Goal: Information Seeking & Learning: Learn about a topic

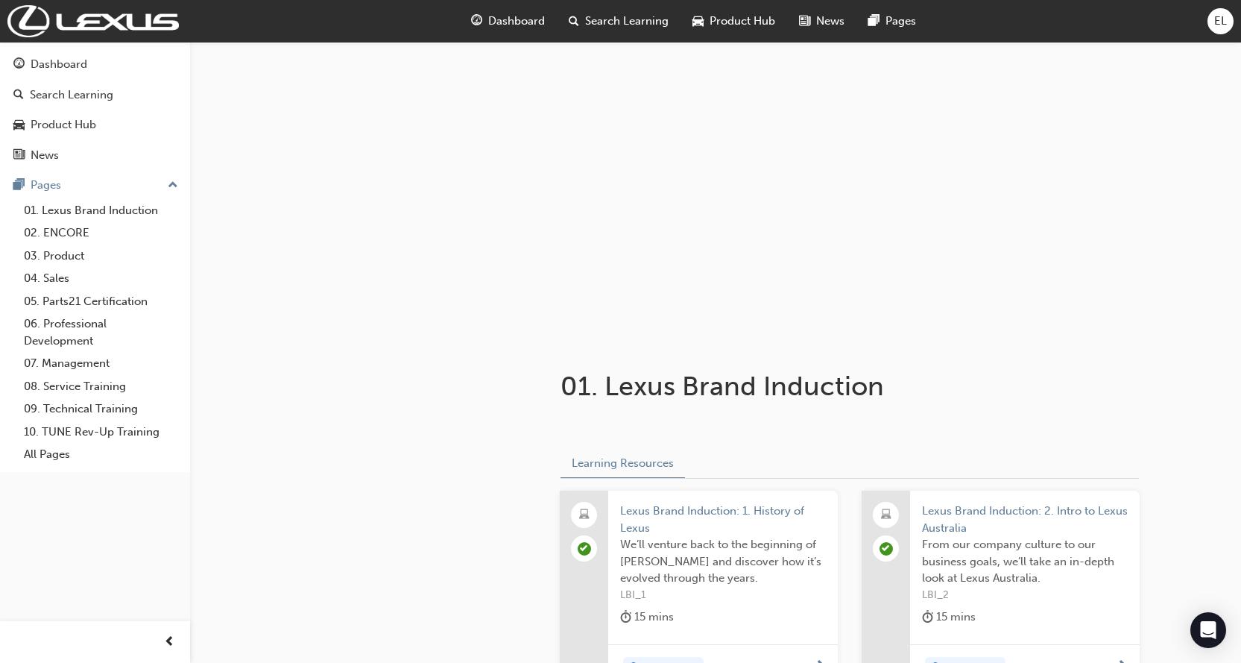
click at [356, 268] on div at bounding box center [715, 191] width 894 height 298
click at [62, 72] on div "Dashboard" at bounding box center [59, 64] width 57 height 17
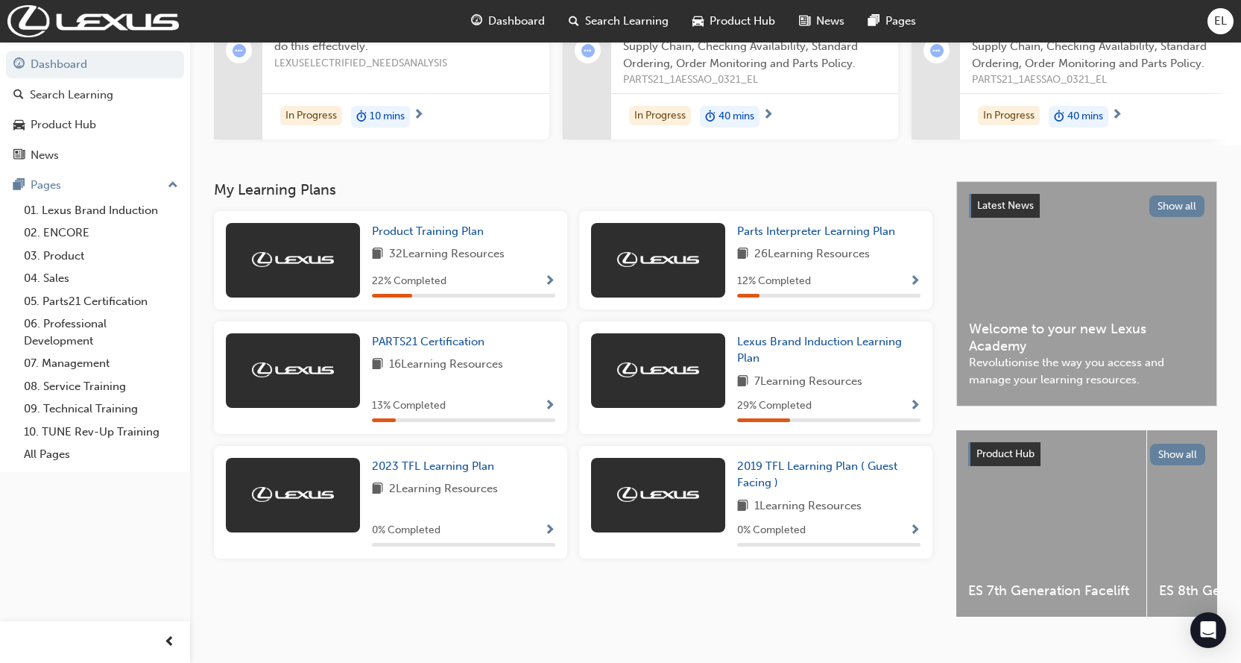
scroll to position [224, 0]
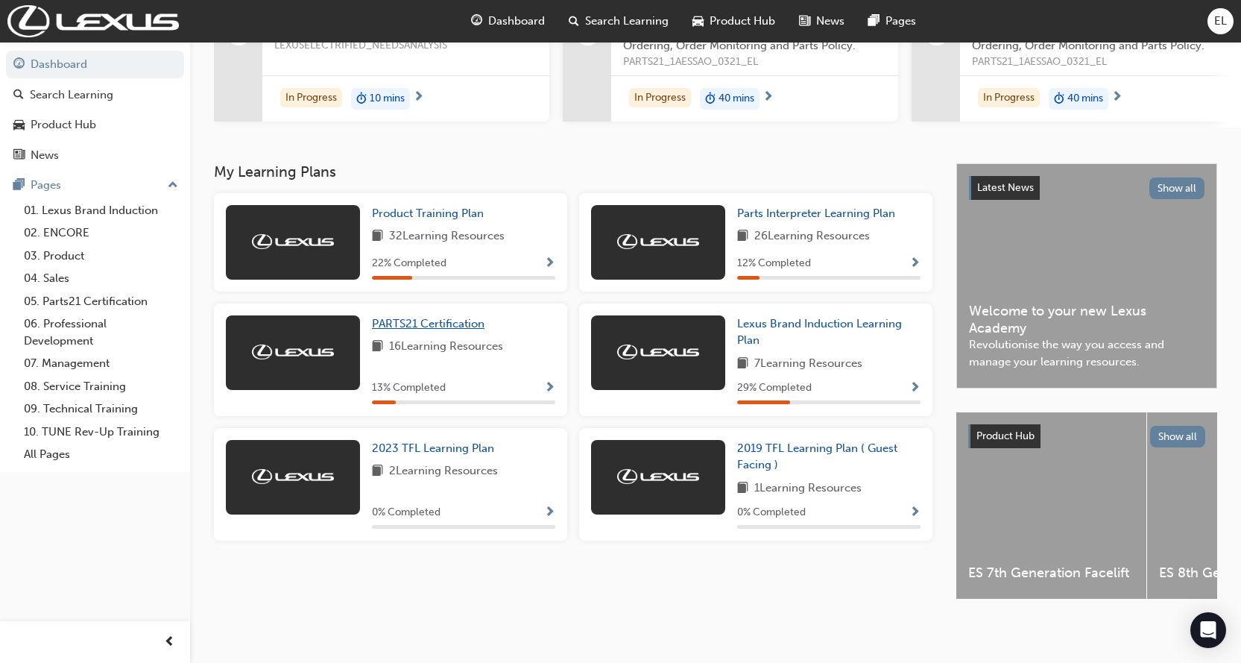
click at [407, 323] on span "PARTS21 Certification" at bounding box center [428, 323] width 113 height 13
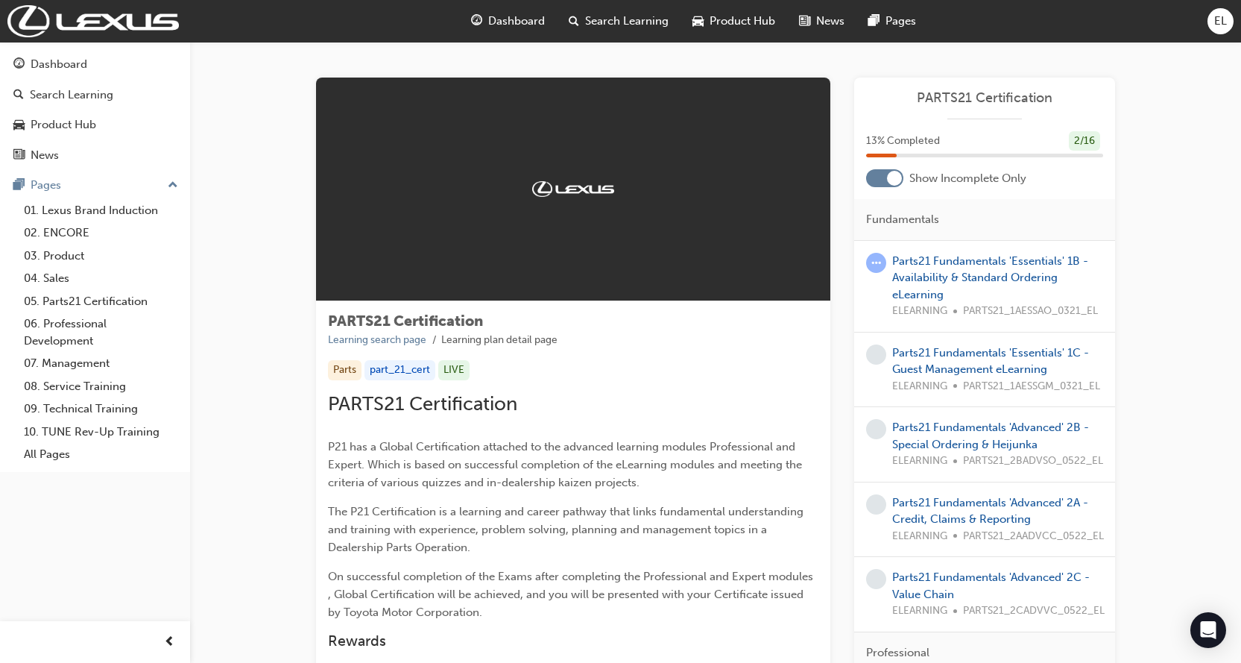
click at [976, 268] on div "Parts21 Fundamentals 'Essentials' 1B - Availability & Standard Ordering eLearni…" at bounding box center [997, 286] width 211 height 67
click at [935, 271] on link "Parts21 Fundamentals 'Essentials' 1B - Availability & Standard Ordering eLearni…" at bounding box center [990, 277] width 196 height 47
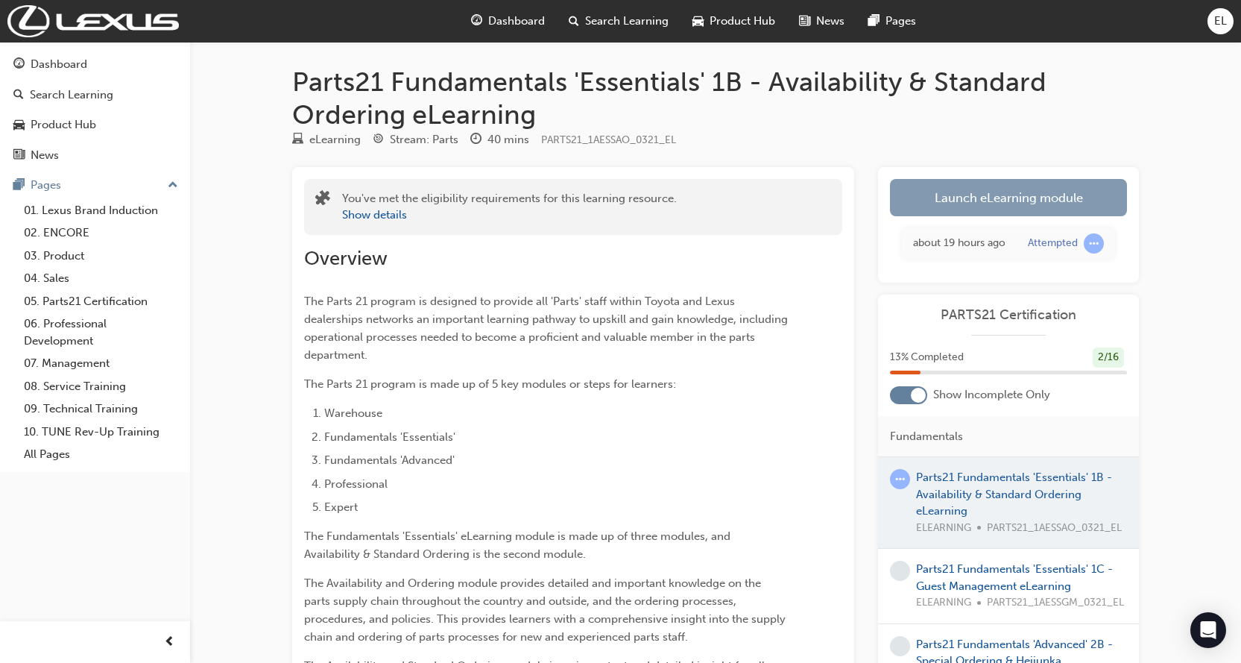
click at [936, 192] on link "Launch eLearning module" at bounding box center [1008, 197] width 237 height 37
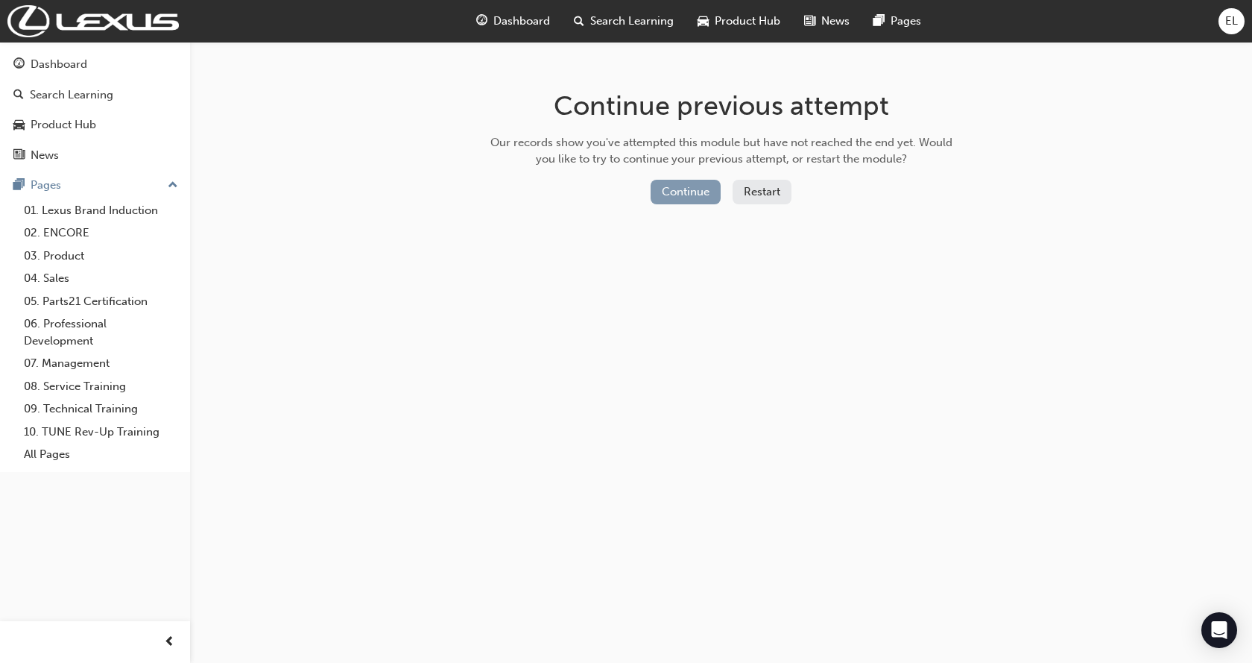
click at [696, 195] on button "Continue" at bounding box center [686, 192] width 70 height 25
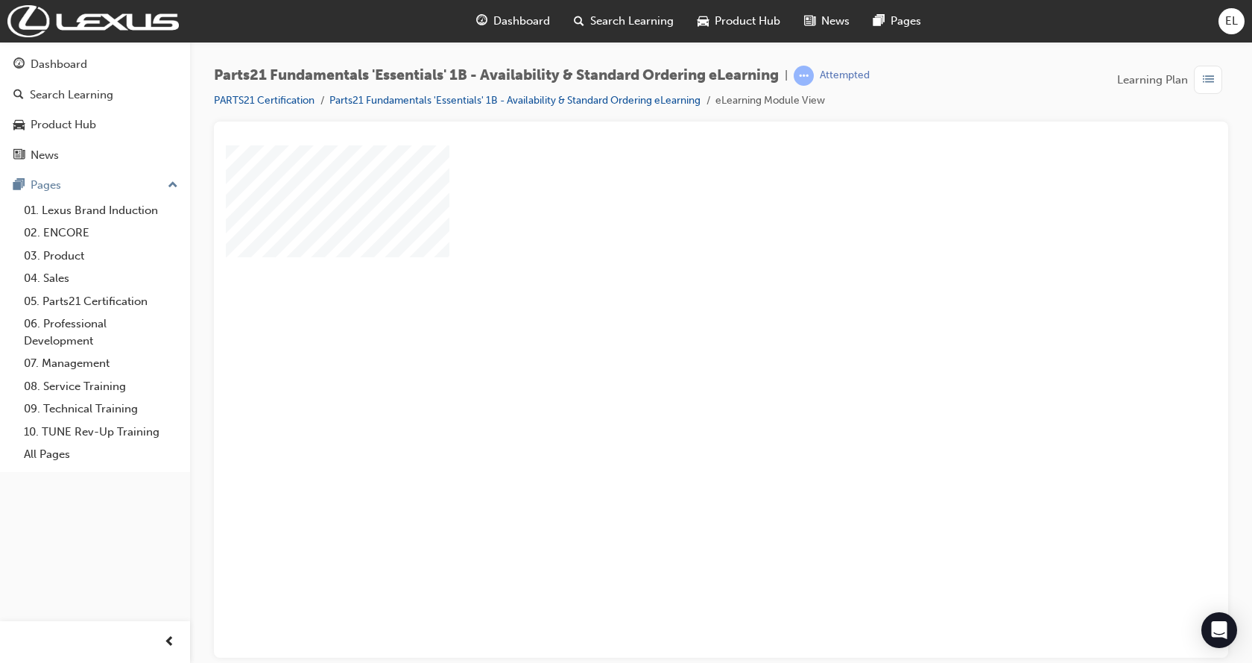
scroll to position [58, 0]
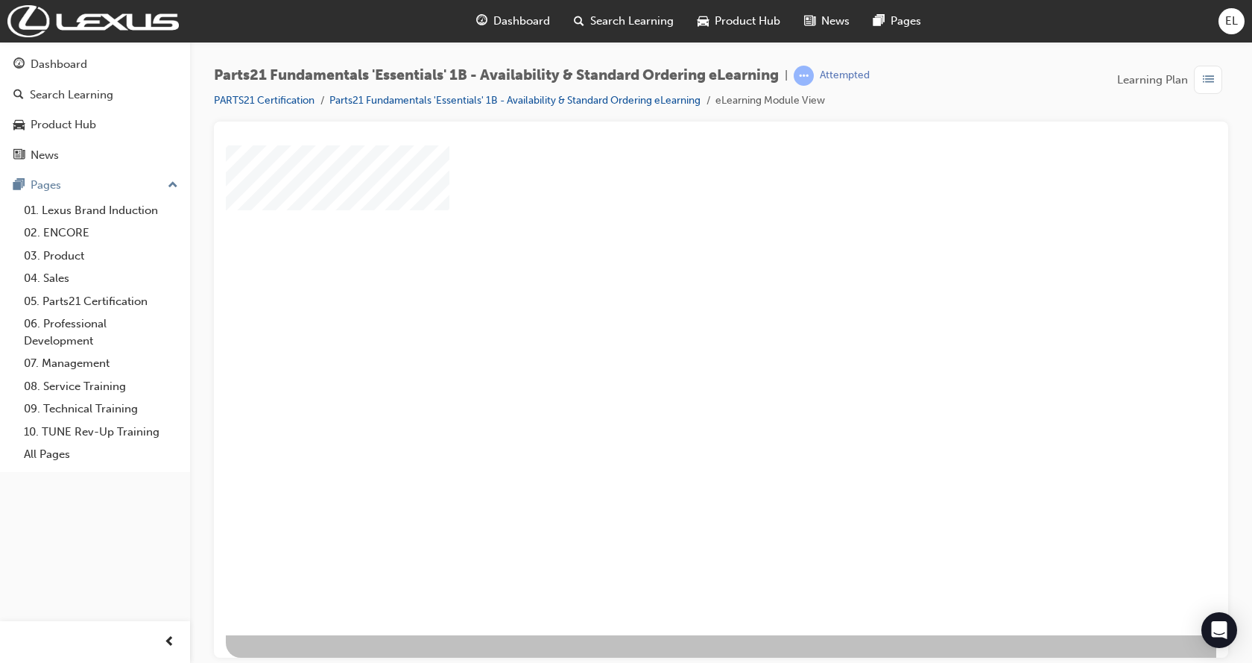
click at [678, 311] on div "play" at bounding box center [678, 311] width 0 height 0
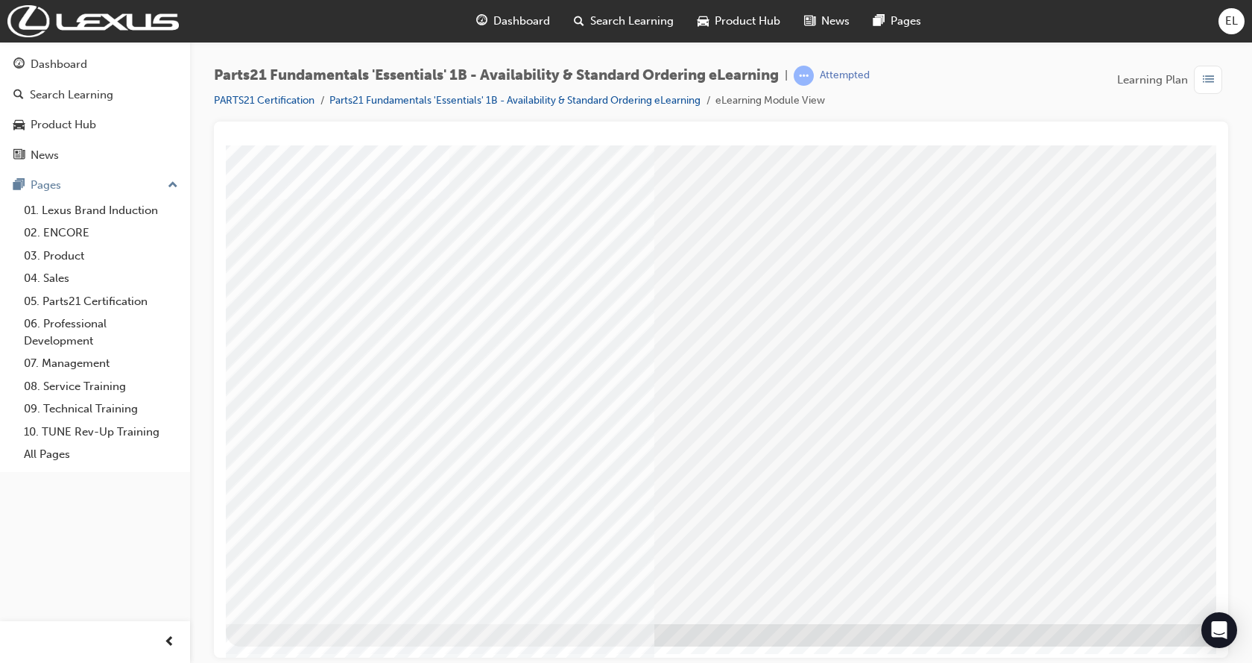
scroll to position [0, 0]
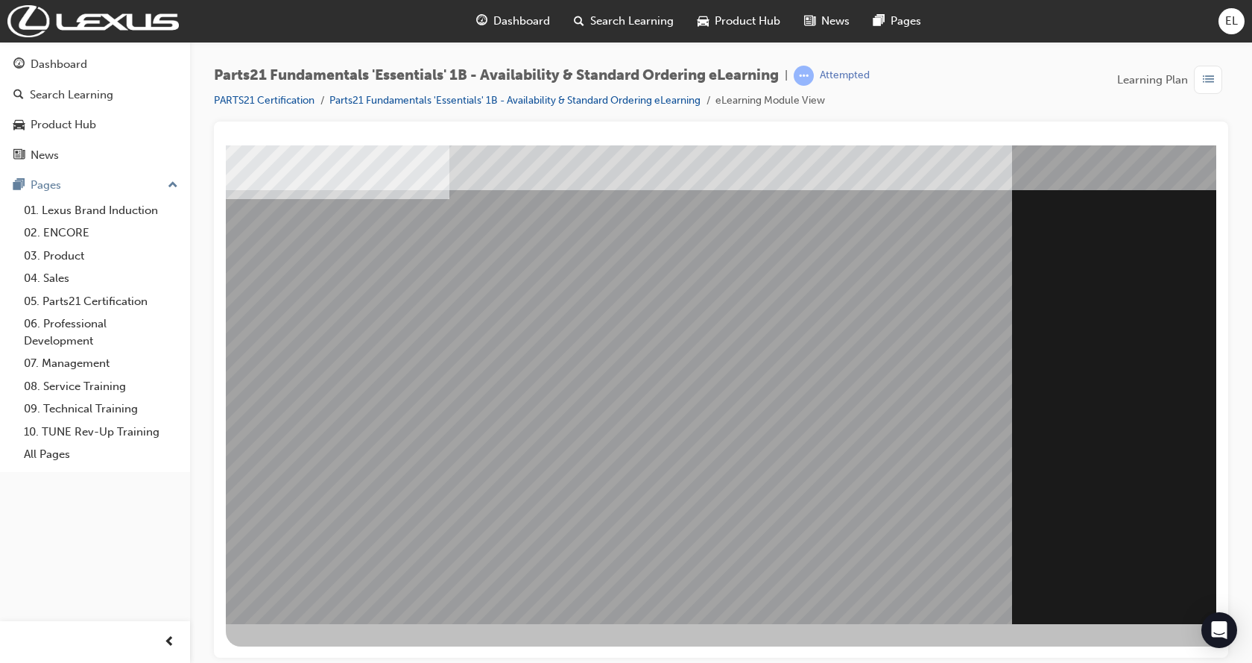
scroll to position [0, 0]
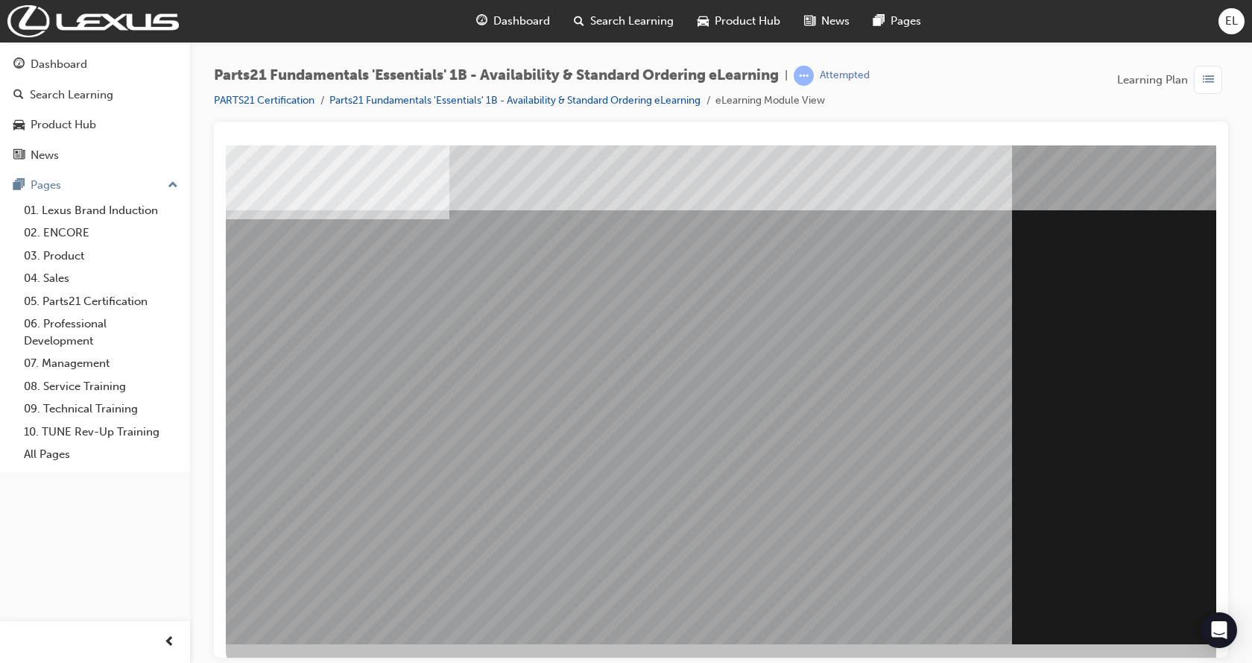
scroll to position [58, 0]
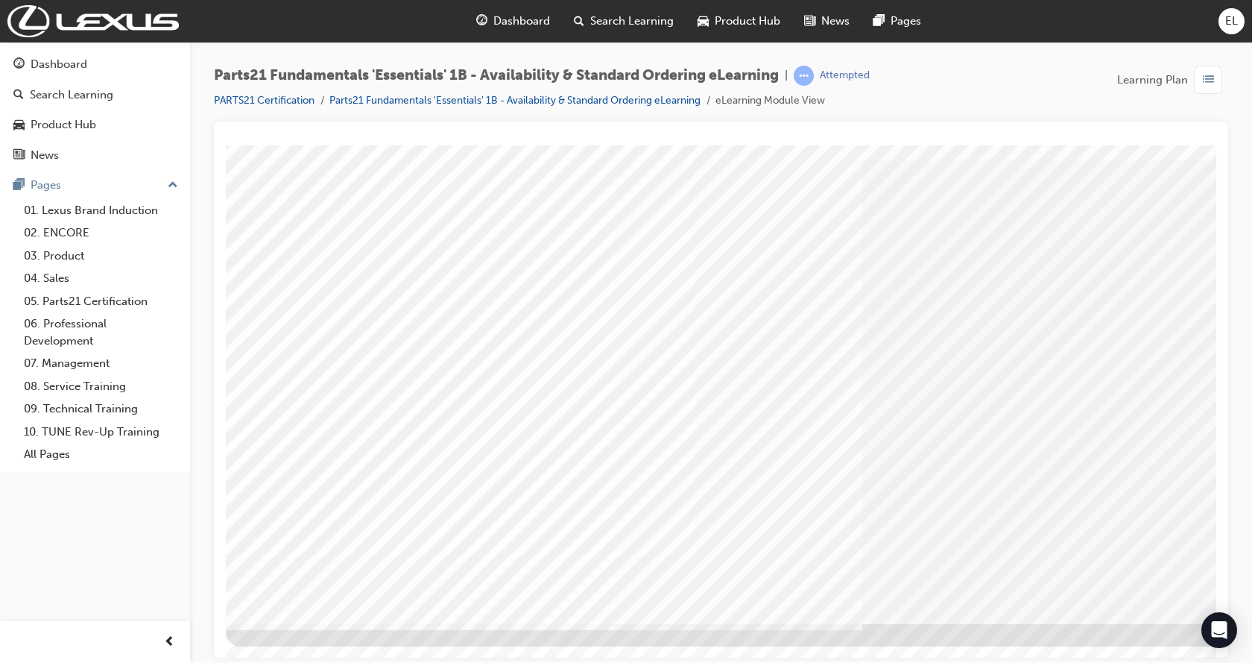
scroll to position [0, 0]
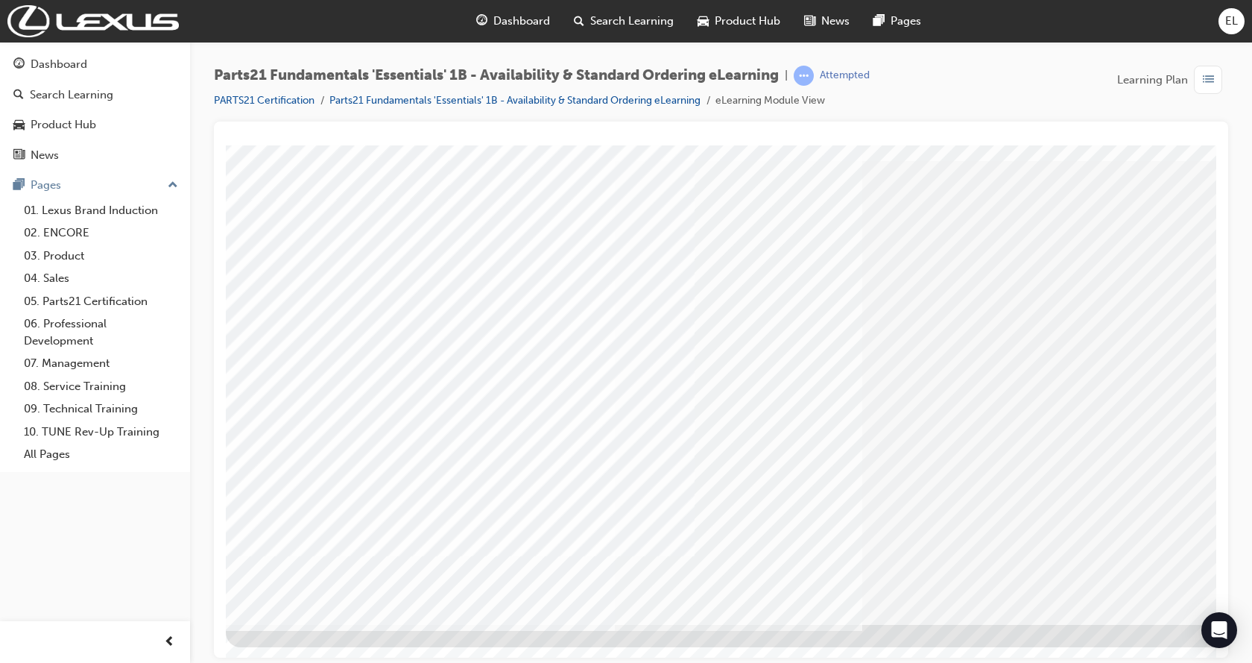
scroll to position [58, 0]
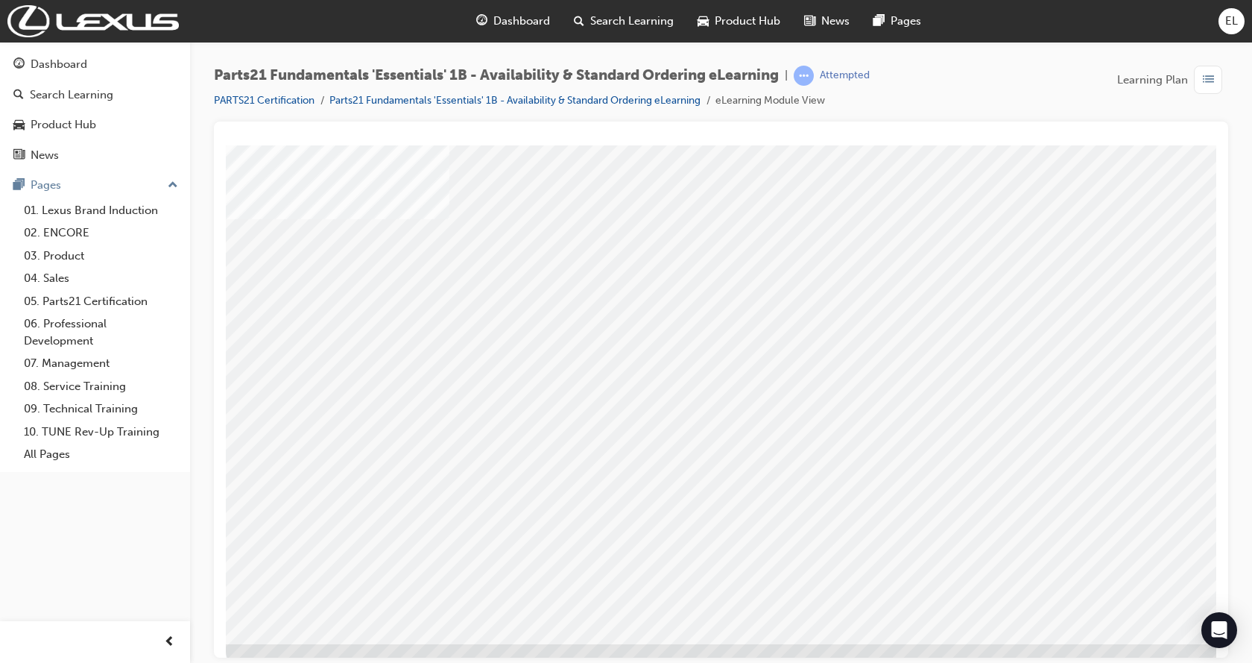
scroll to position [58, 0]
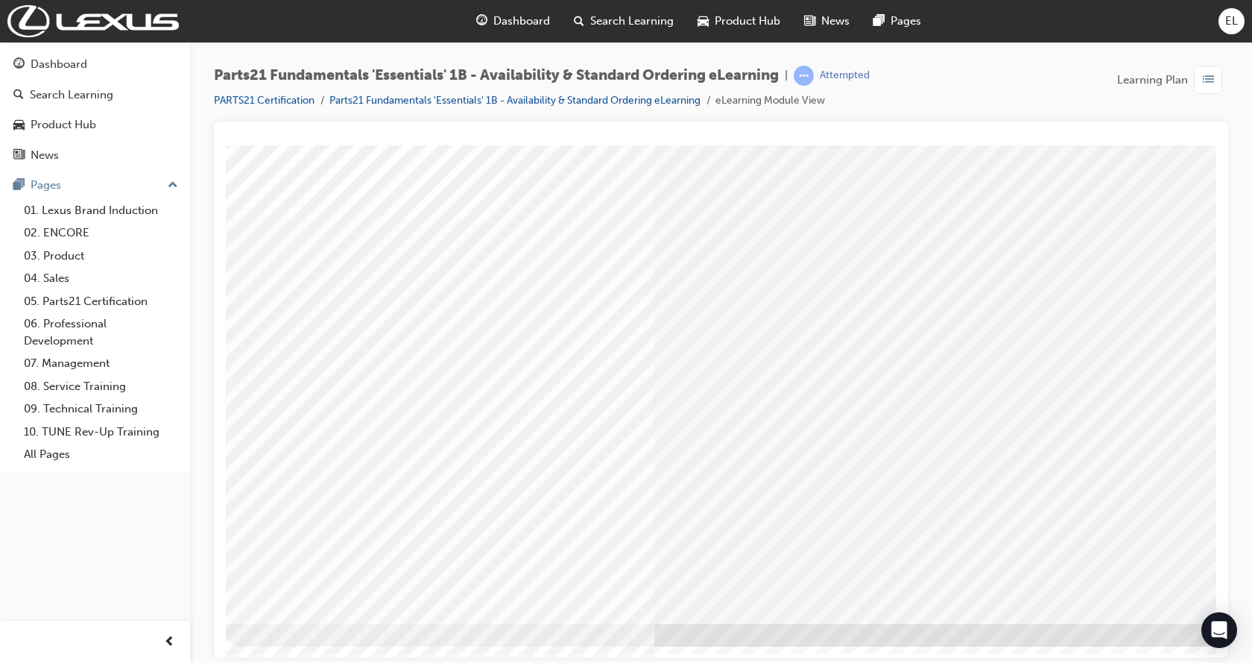
scroll to position [0, 0]
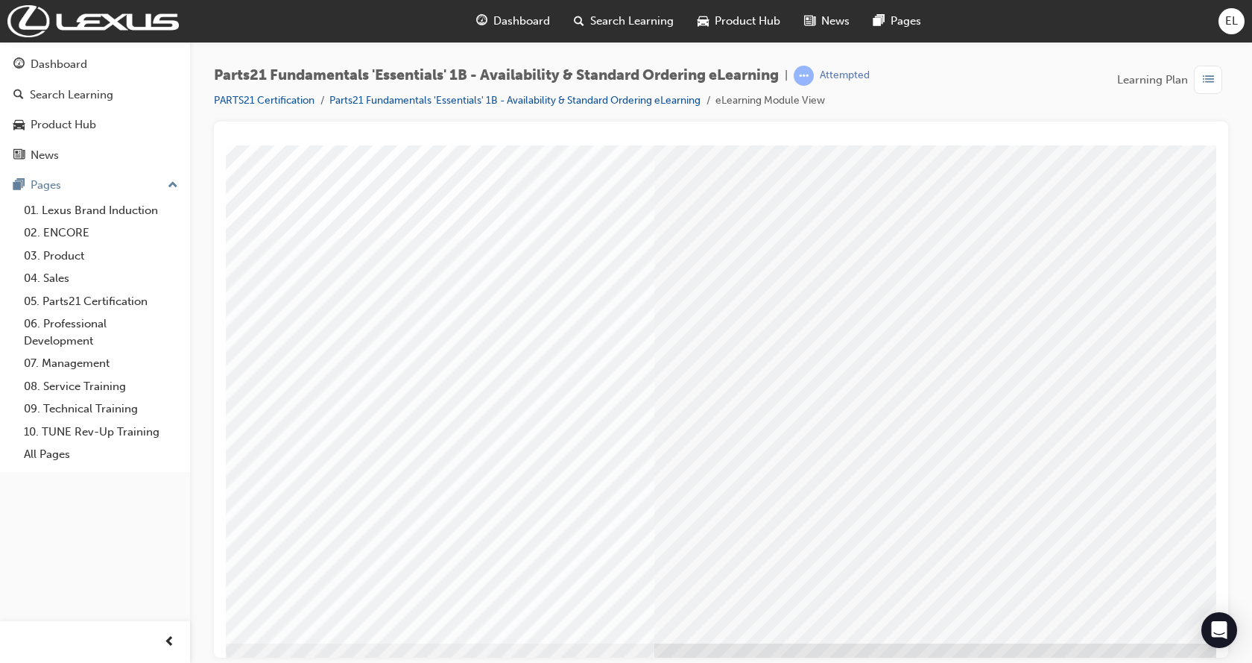
scroll to position [58, 0]
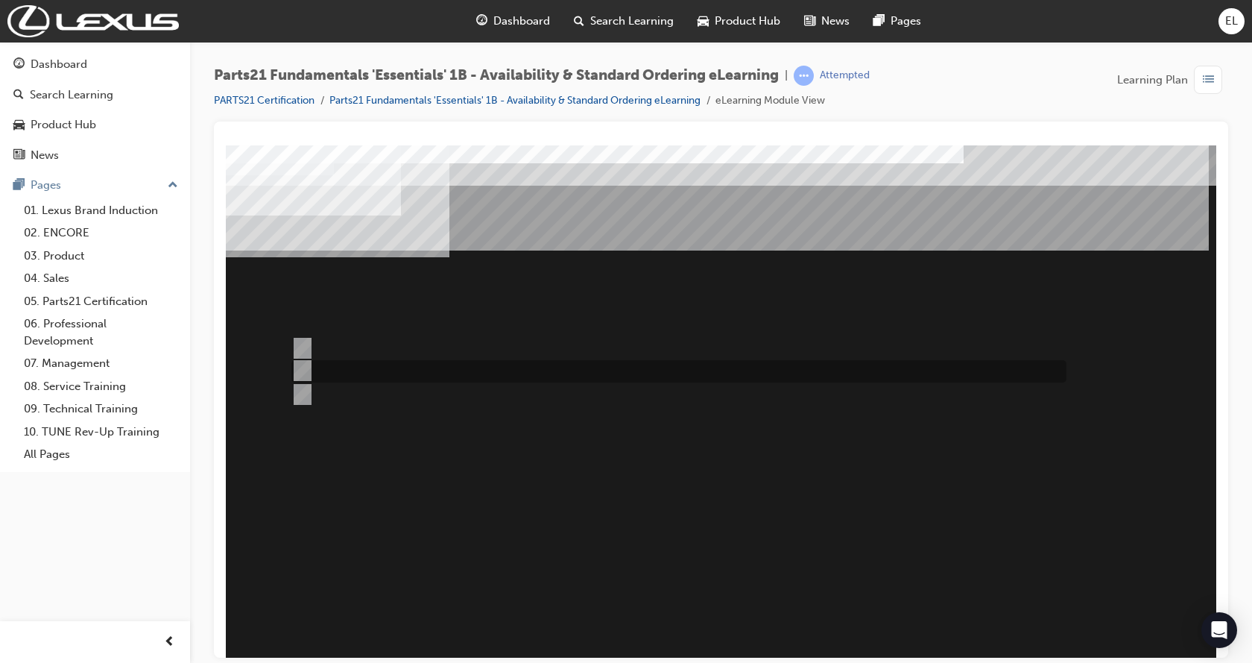
click at [309, 374] on div at bounding box center [675, 371] width 775 height 22
radio input "true"
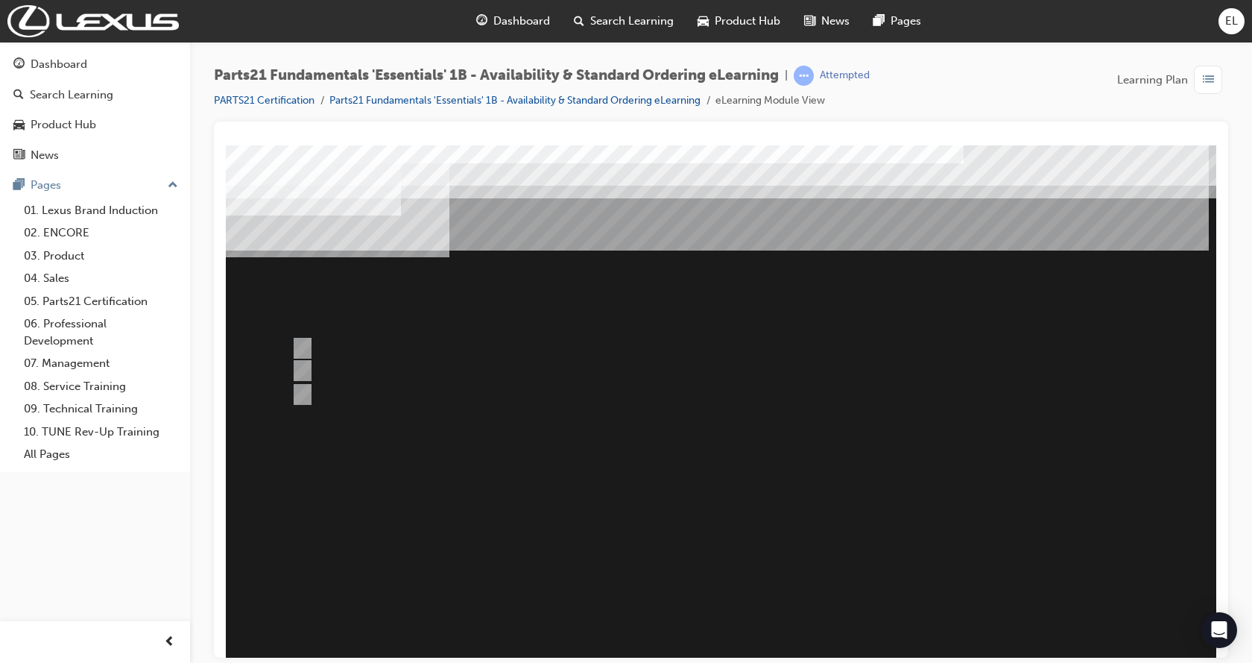
click at [807, 499] on div at bounding box center [733, 413] width 1014 height 537
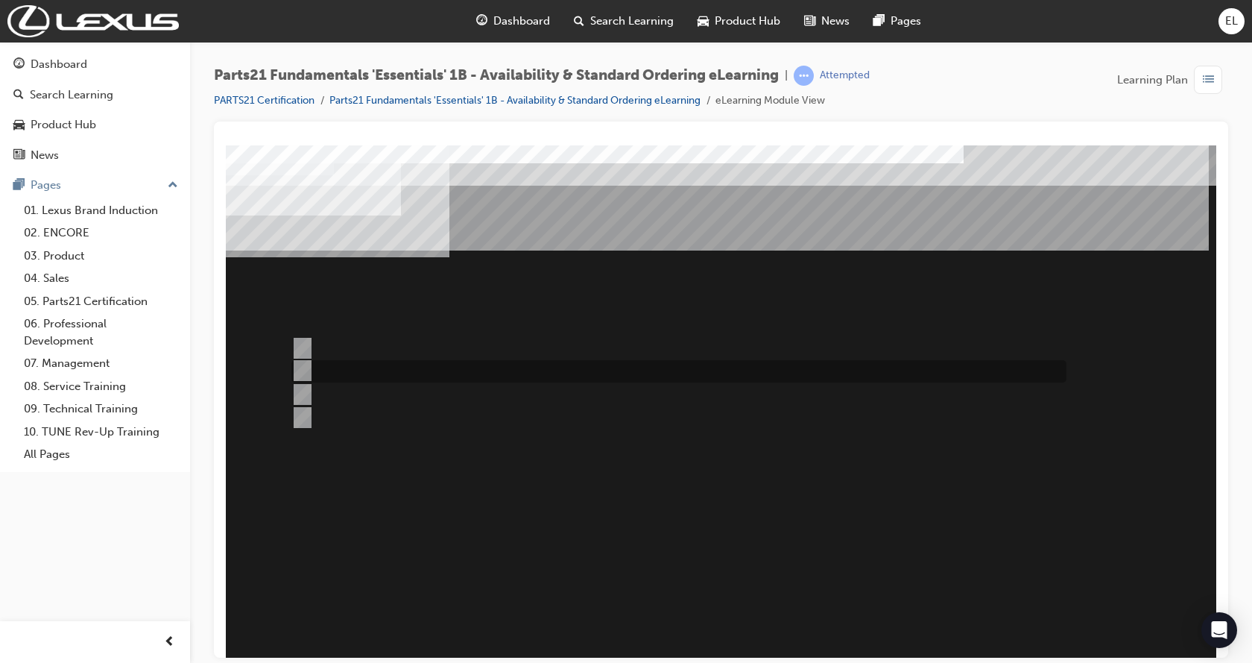
click at [301, 365] on input "Overseas" at bounding box center [299, 370] width 16 height 16
radio input "true"
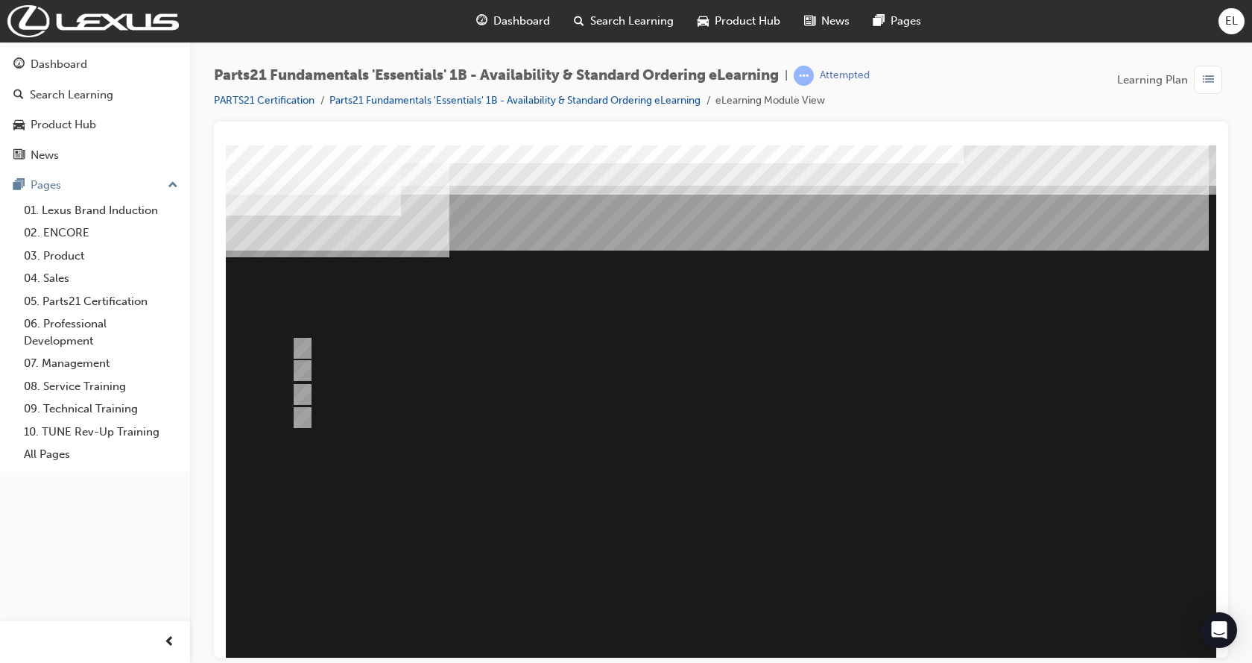
click at [301, 347] on div at bounding box center [733, 413] width 1014 height 537
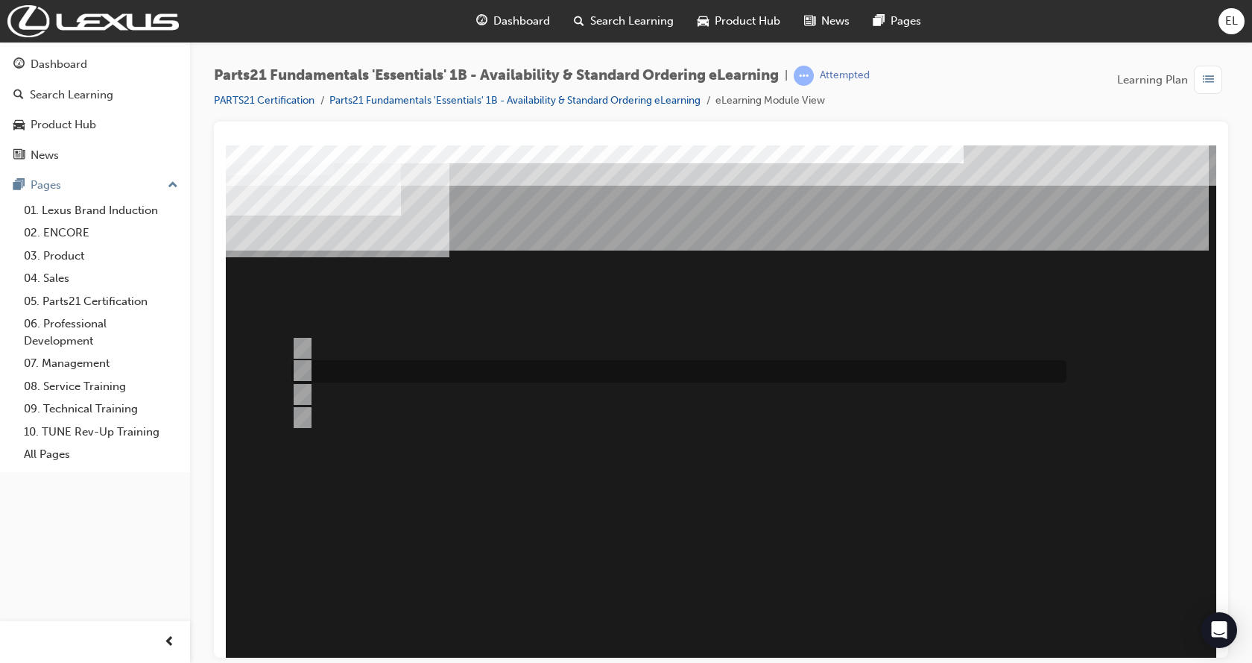
click at [298, 375] on input "Overseas" at bounding box center [299, 370] width 16 height 16
click at [300, 344] on input "Domestic Suppliers" at bounding box center [299, 348] width 16 height 16
radio input "true"
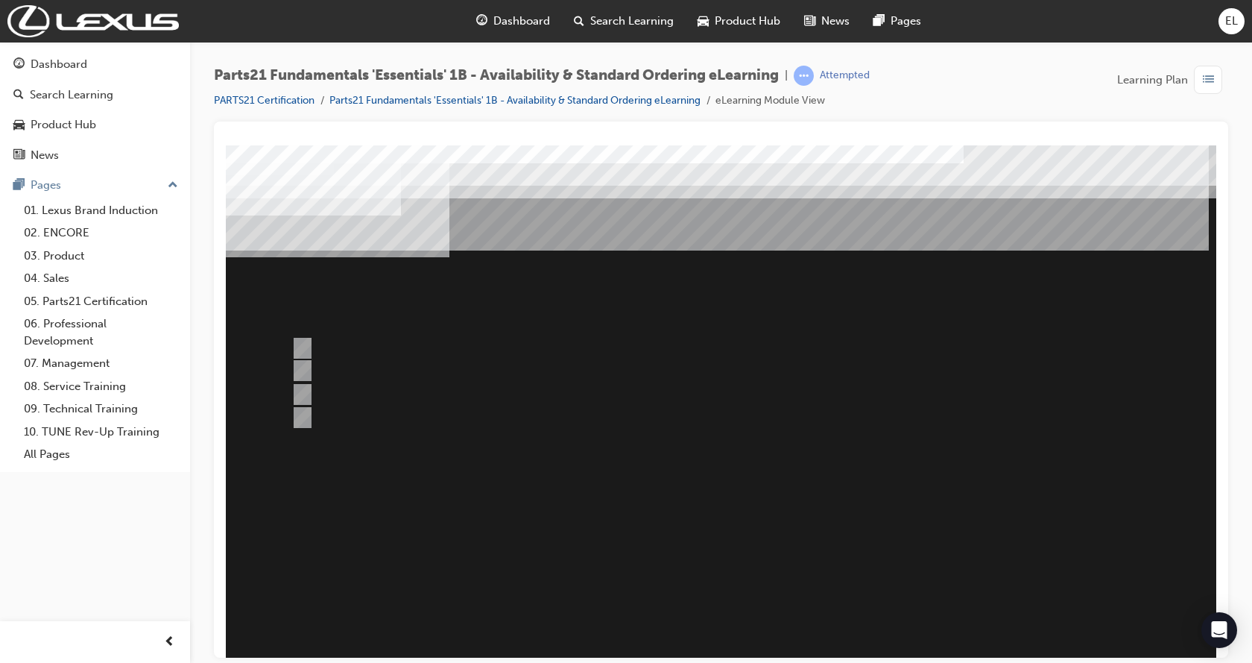
click at [805, 464] on div at bounding box center [733, 413] width 1014 height 537
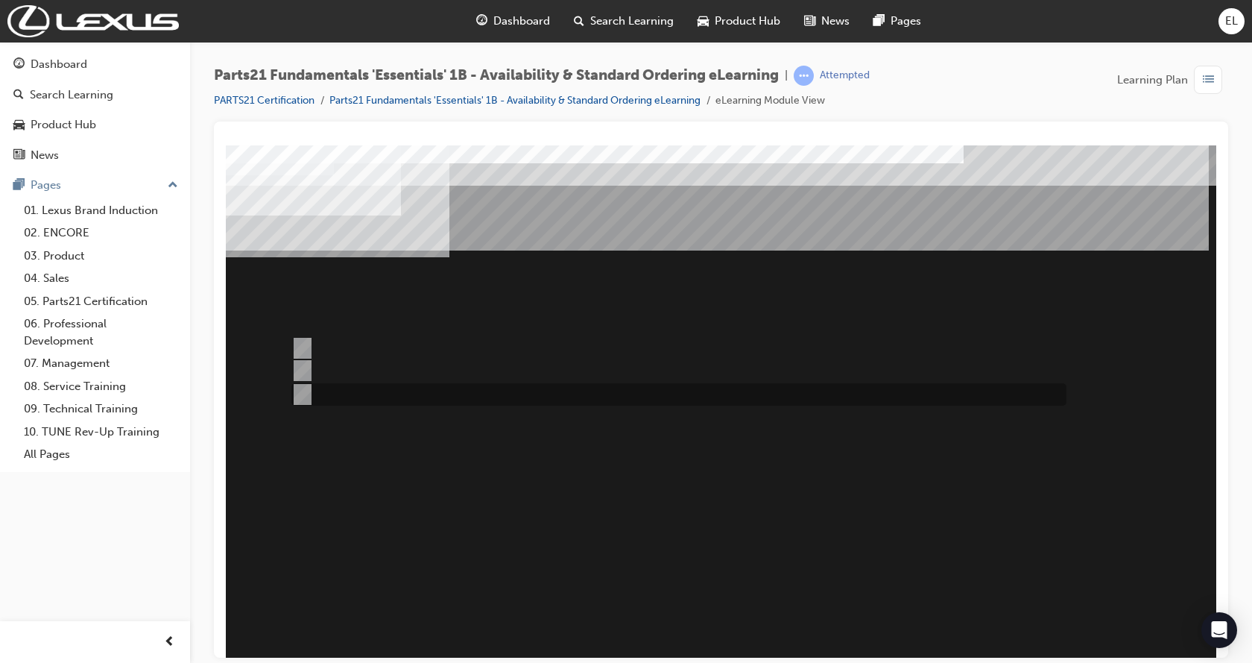
click at [302, 397] on input "Both" at bounding box center [299, 394] width 16 height 16
radio input "true"
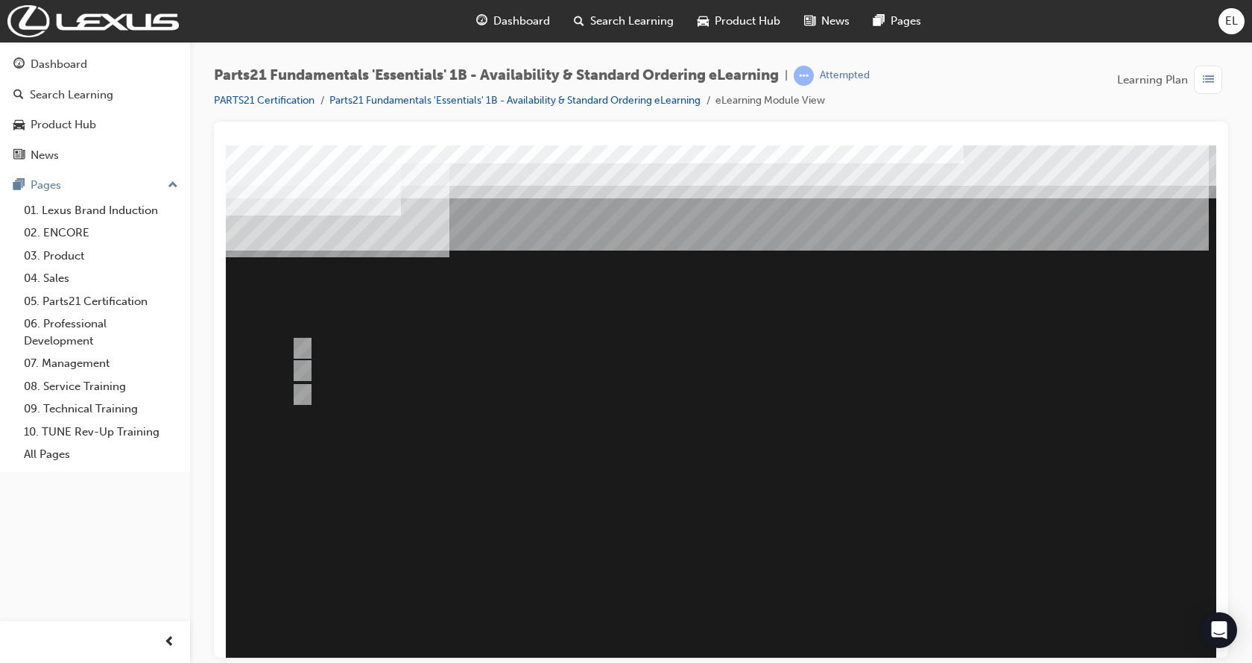
click at [751, 502] on div at bounding box center [733, 413] width 1014 height 537
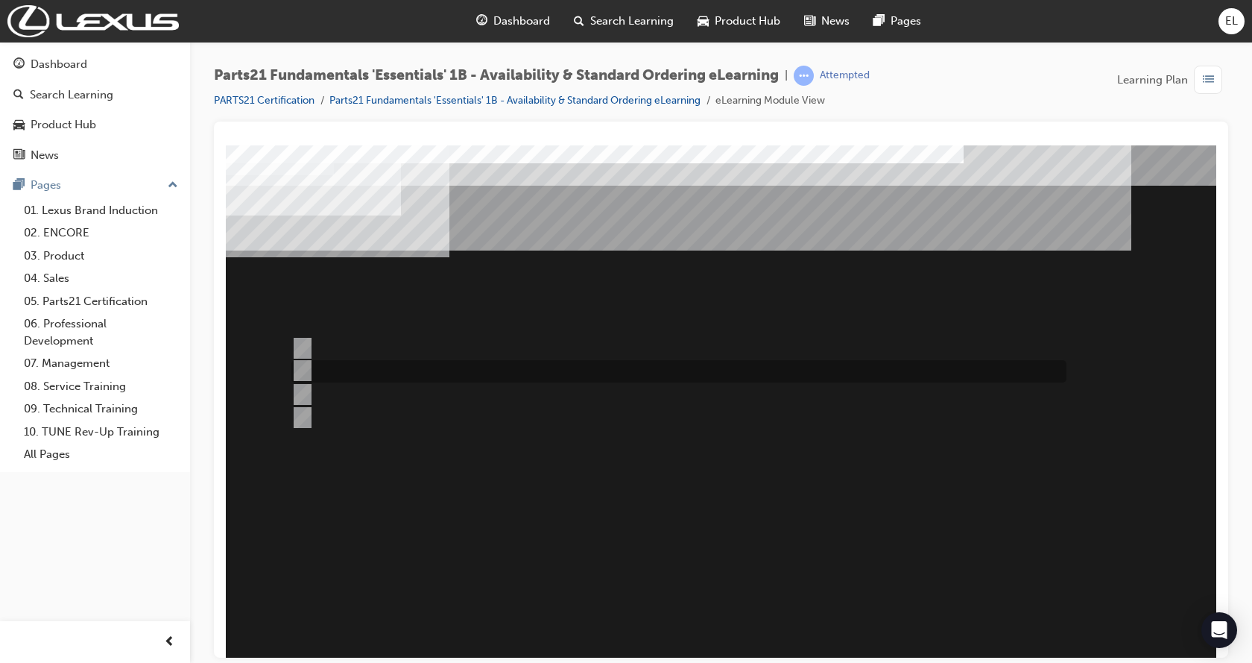
click at [299, 370] on input "C" at bounding box center [299, 370] width 16 height 16
radio input "true"
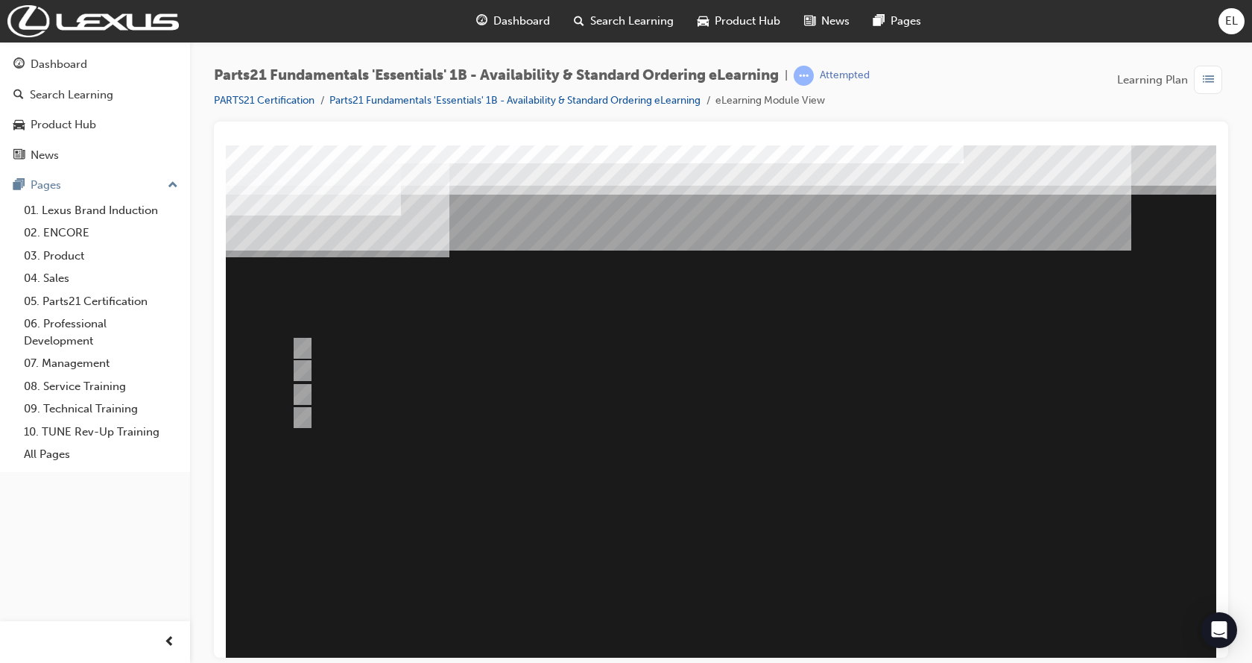
click at [298, 350] on div at bounding box center [733, 413] width 1014 height 537
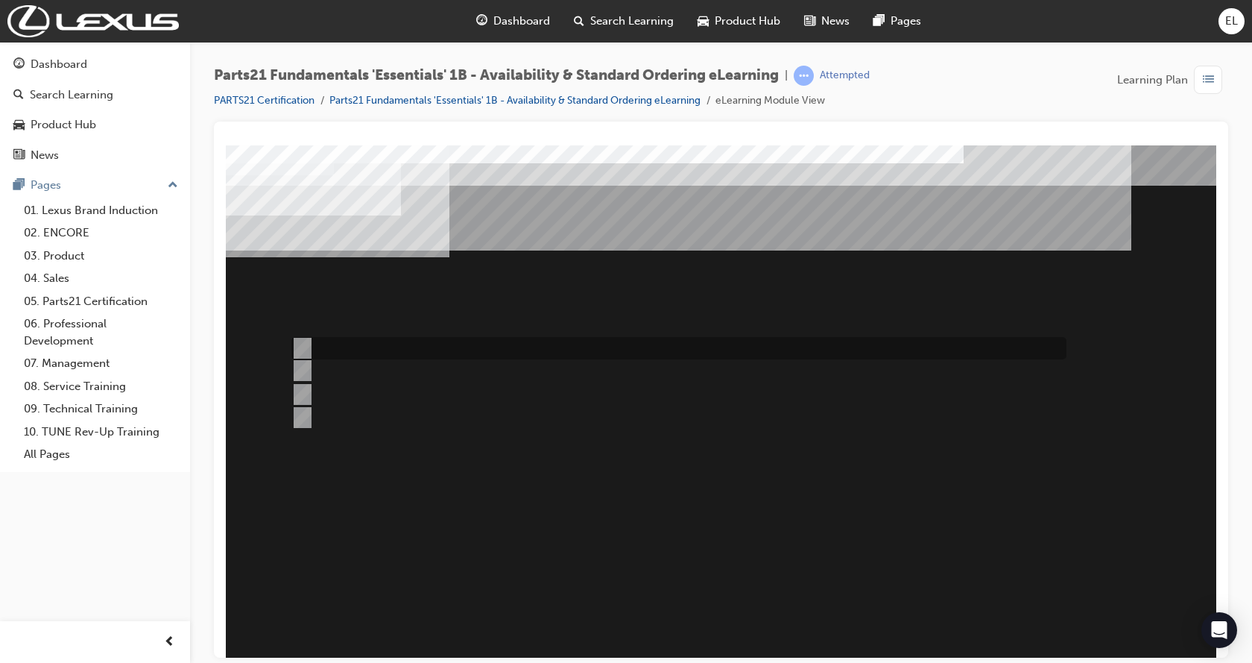
click at [305, 350] on input "1" at bounding box center [299, 348] width 16 height 16
radio input "true"
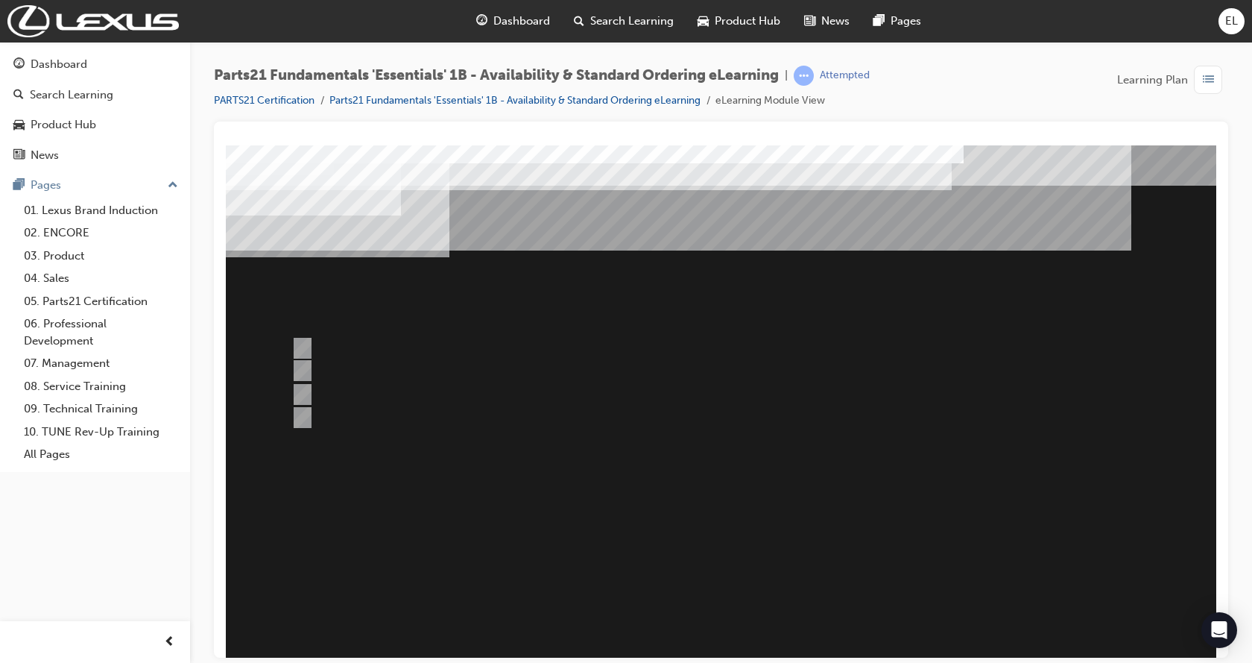
click at [759, 539] on div at bounding box center [733, 413] width 1014 height 537
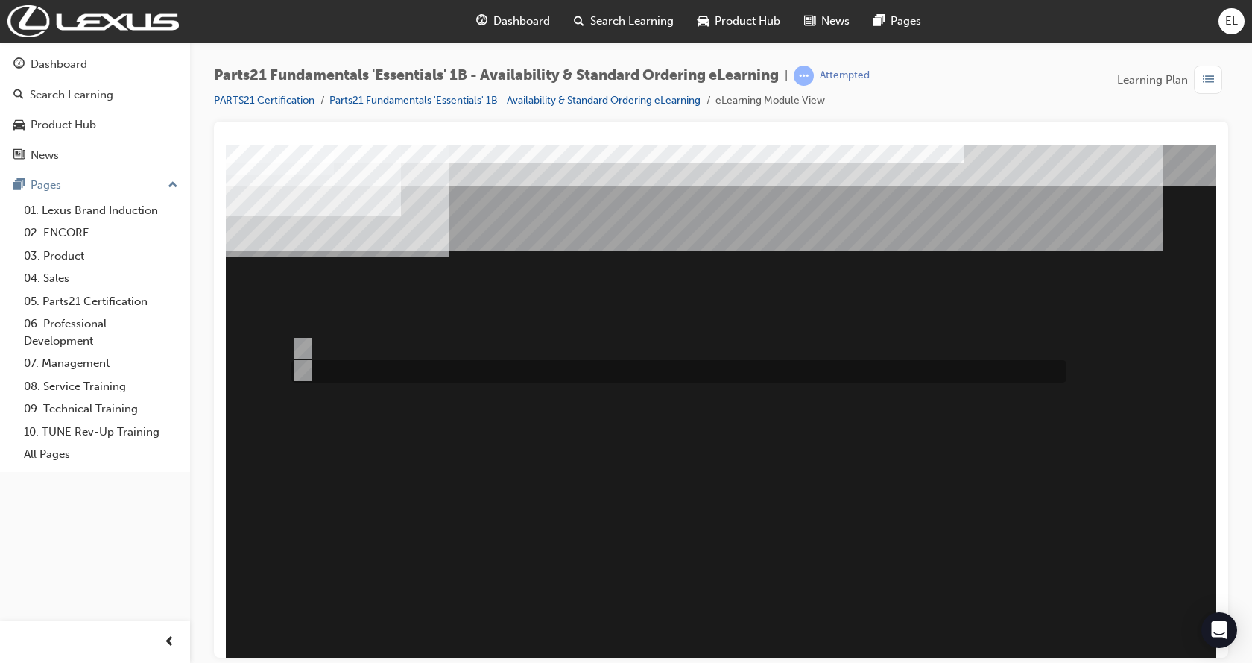
click at [300, 367] on input "Stock" at bounding box center [299, 370] width 16 height 16
radio input "true"
click at [298, 350] on input "Emergency" at bounding box center [299, 348] width 16 height 16
radio input "true"
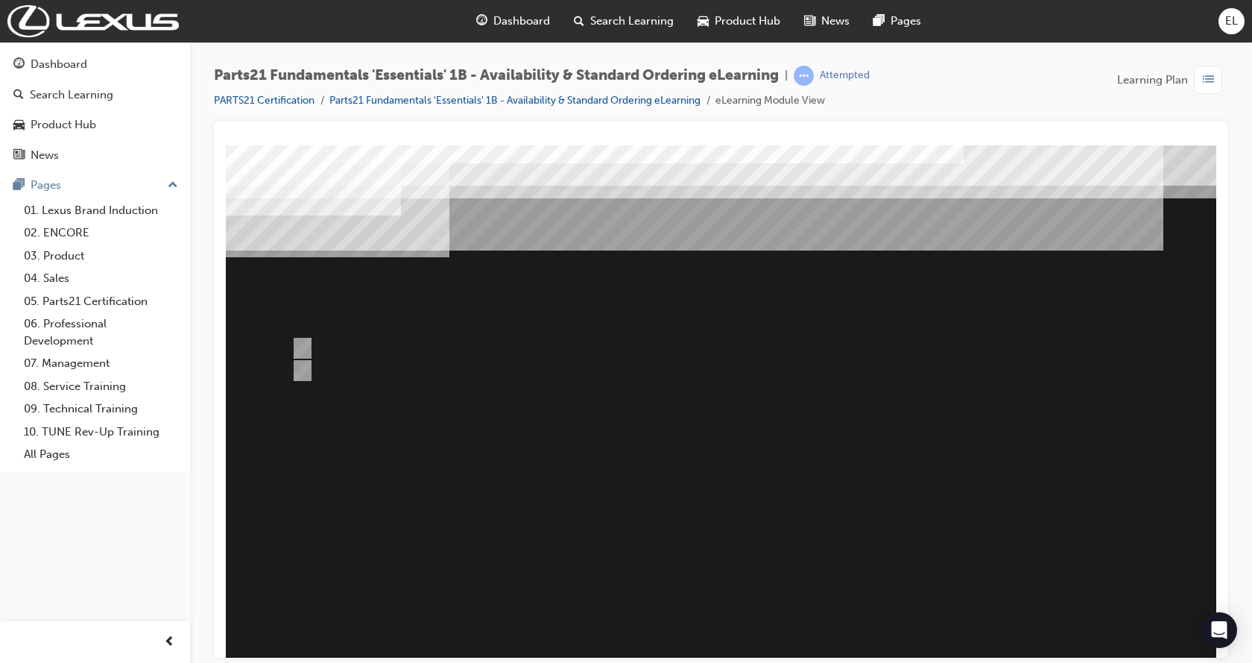
click at [698, 499] on div at bounding box center [733, 413] width 1014 height 537
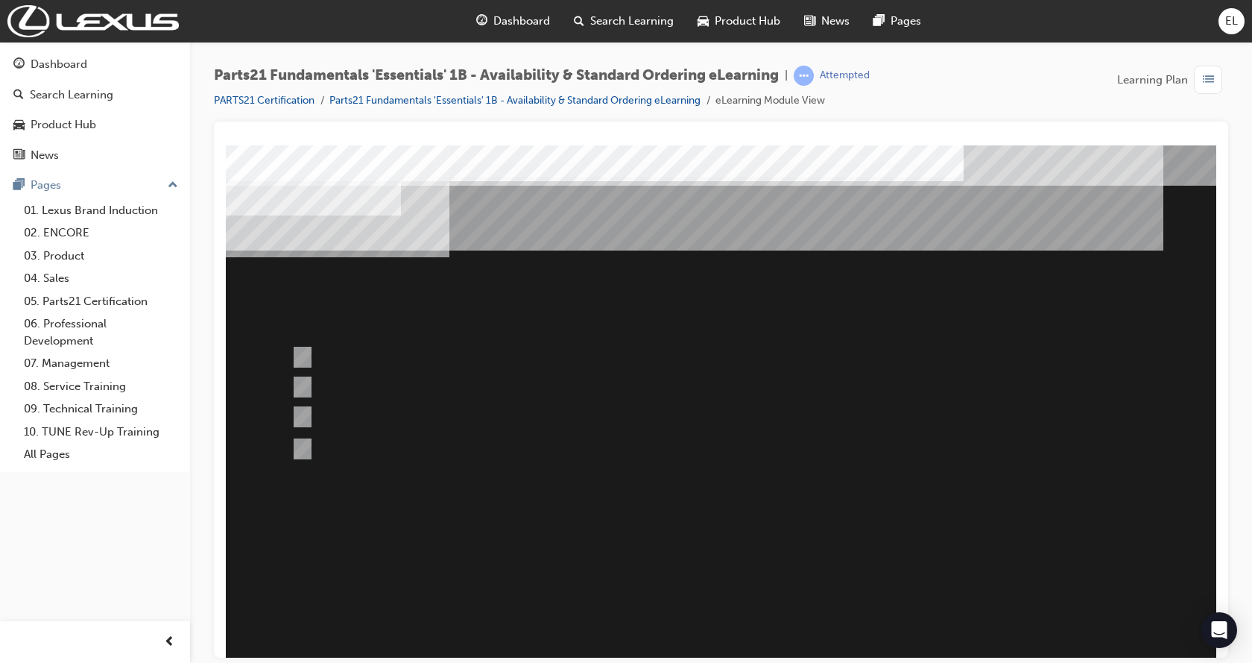
drag, startPoint x: 282, startPoint y: 417, endPoint x: 358, endPoint y: 534, distance: 139.9
click at [306, 417] on input "Submit a case to the PCHD then follow-up with a phone call (if urgent)." at bounding box center [299, 416] width 16 height 16
radio input "true"
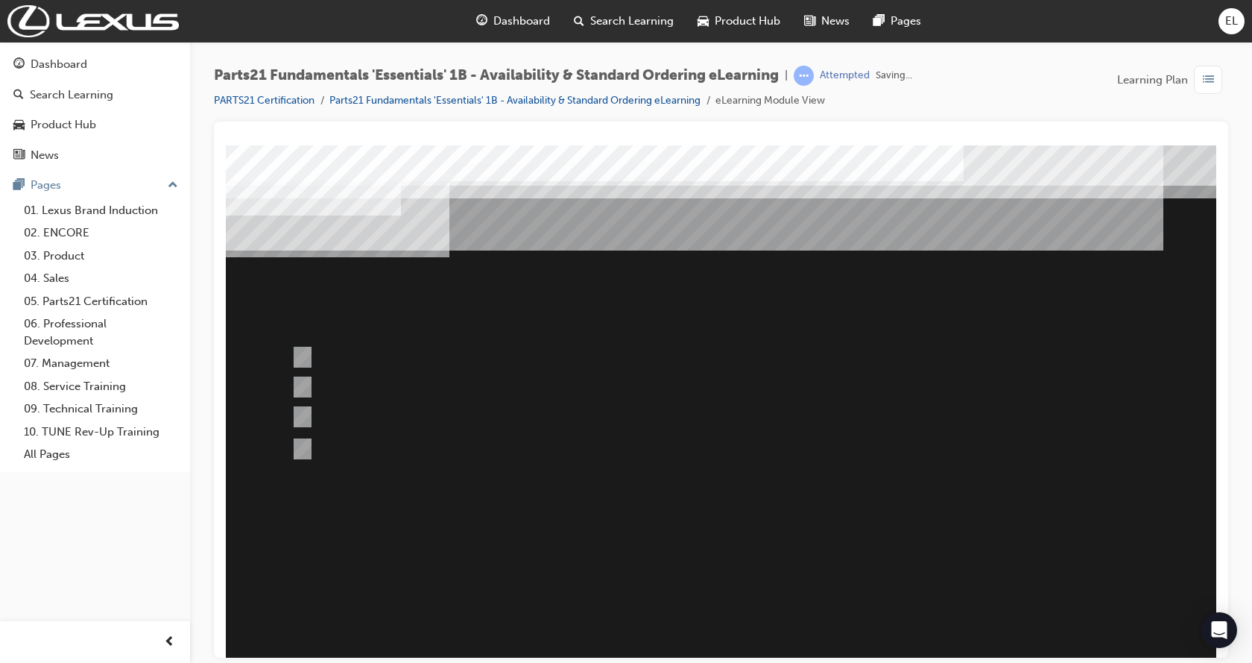
click at [693, 560] on div at bounding box center [733, 413] width 1014 height 537
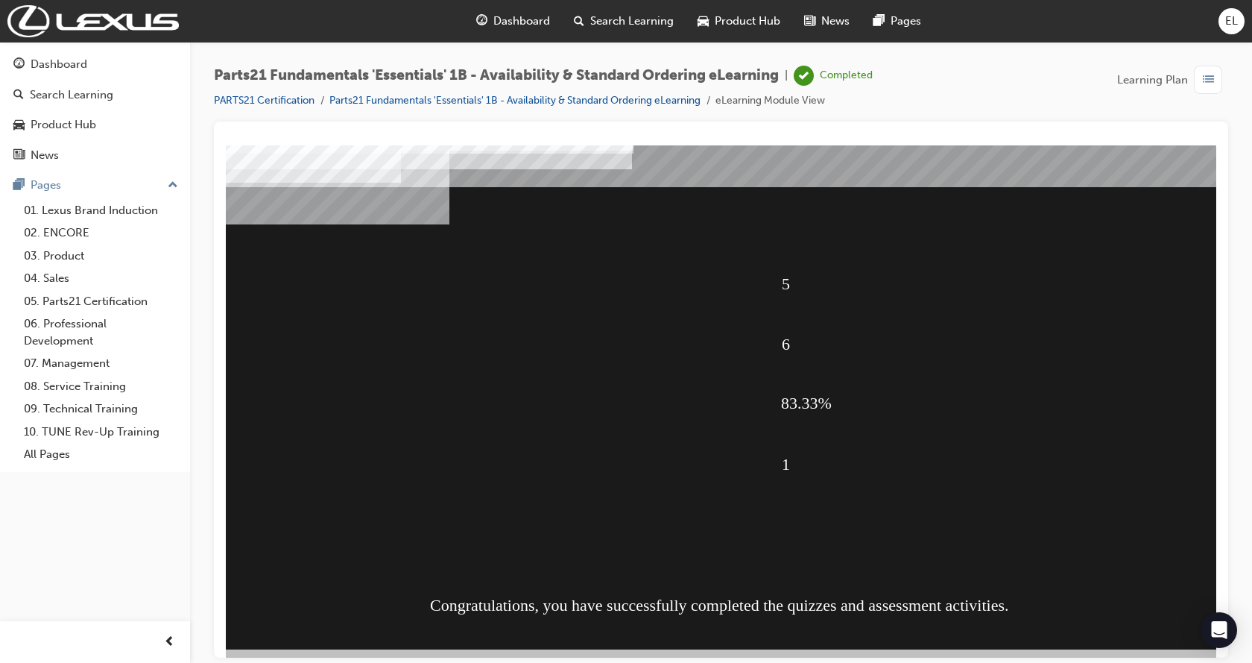
scroll to position [58, 0]
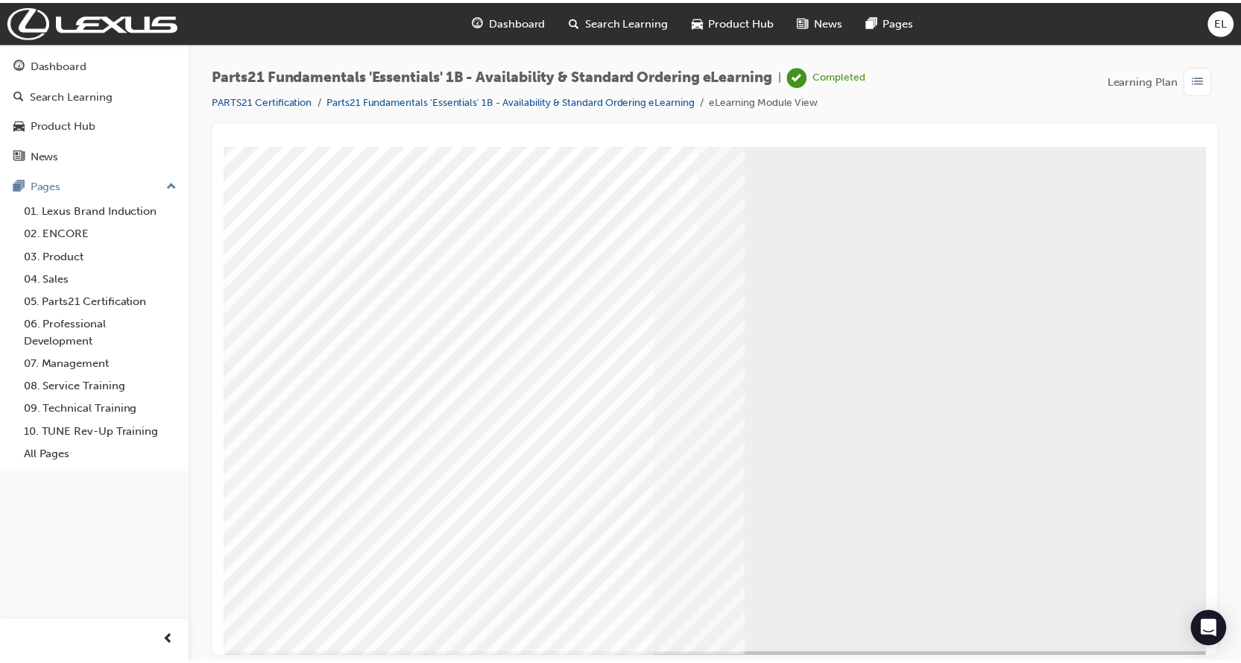
scroll to position [0, 0]
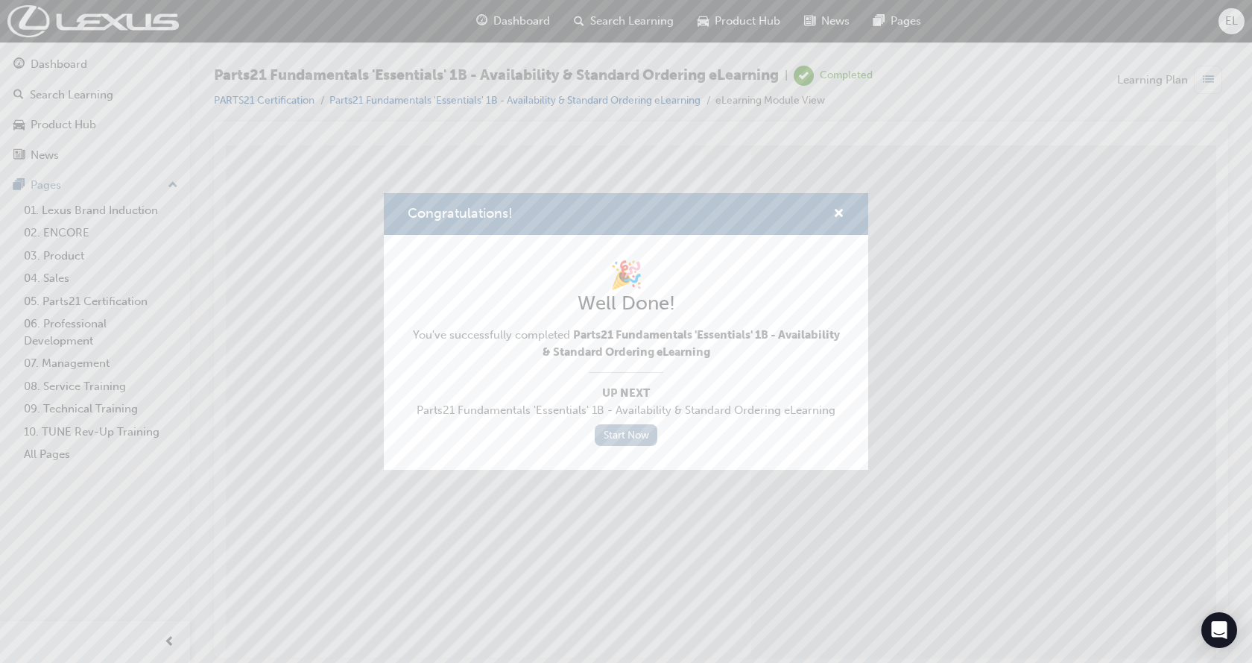
click at [625, 444] on link "Start Now" at bounding box center [626, 435] width 63 height 22
click at [625, 435] on link "Start Now" at bounding box center [626, 435] width 63 height 22
click at [622, 432] on link "Start Now" at bounding box center [626, 435] width 63 height 22
click at [619, 434] on link "Start Now" at bounding box center [626, 435] width 63 height 22
click at [836, 212] on span "cross-icon" at bounding box center [838, 214] width 11 height 13
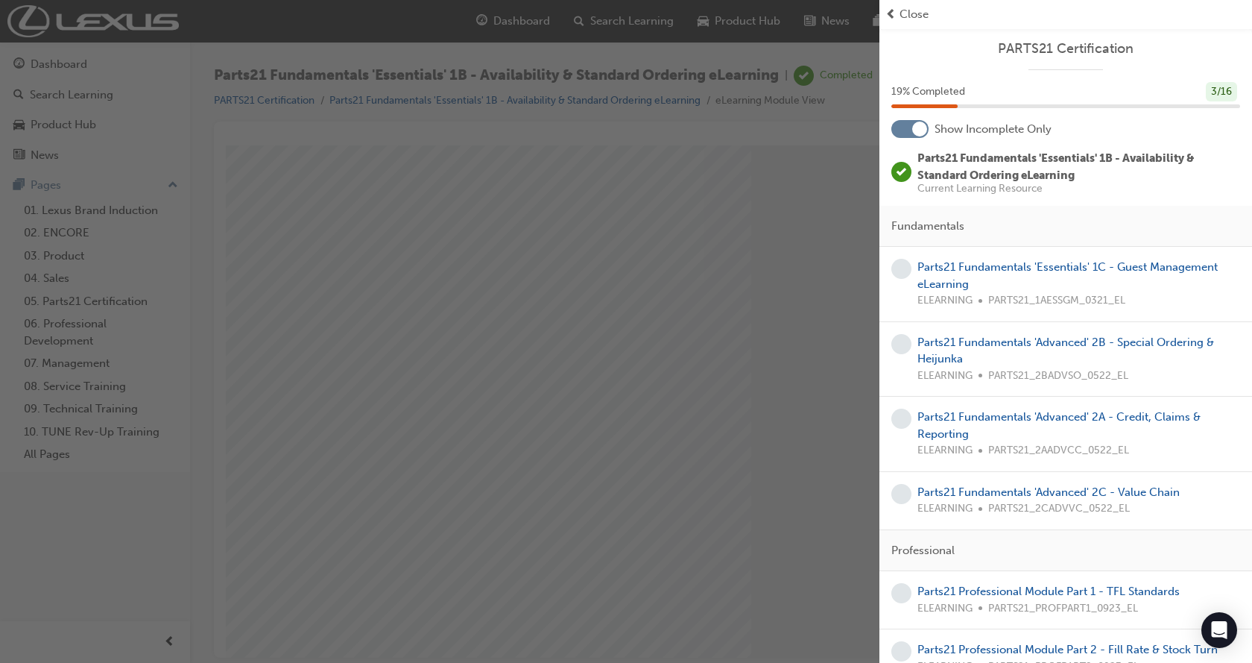
drag, startPoint x: 361, startPoint y: 628, endPoint x: 338, endPoint y: 224, distance: 403.9
click at [338, 224] on div "button" at bounding box center [439, 331] width 879 height 663
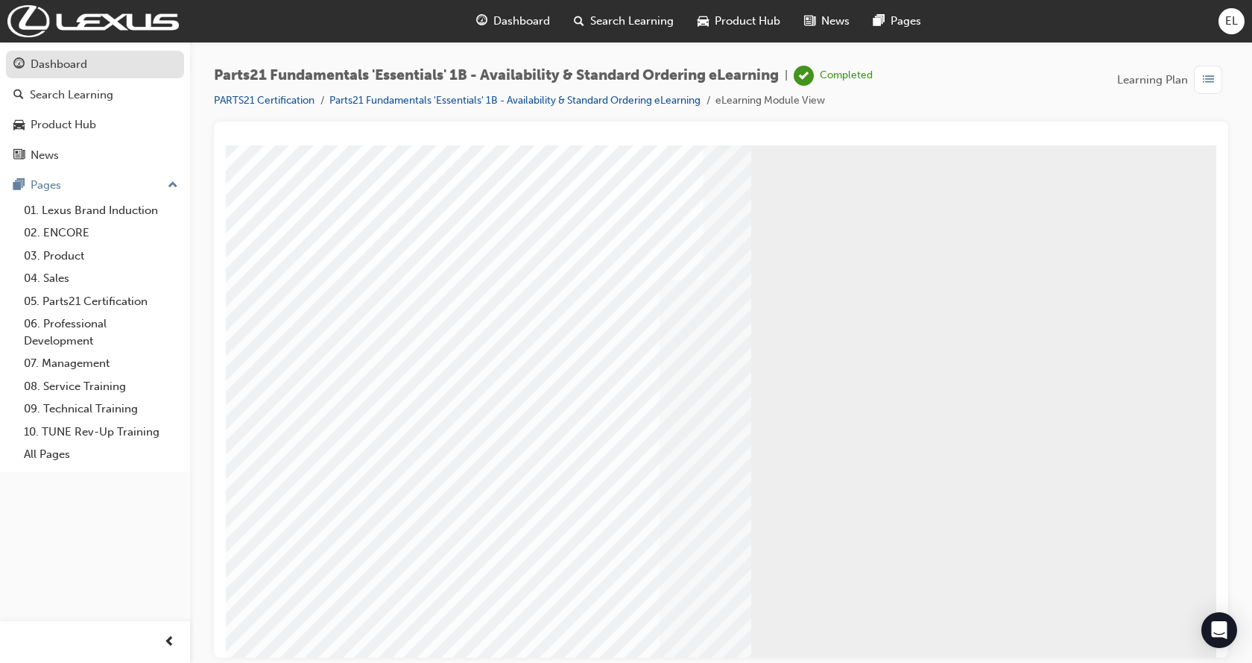
click at [56, 68] on div "Dashboard" at bounding box center [59, 64] width 57 height 17
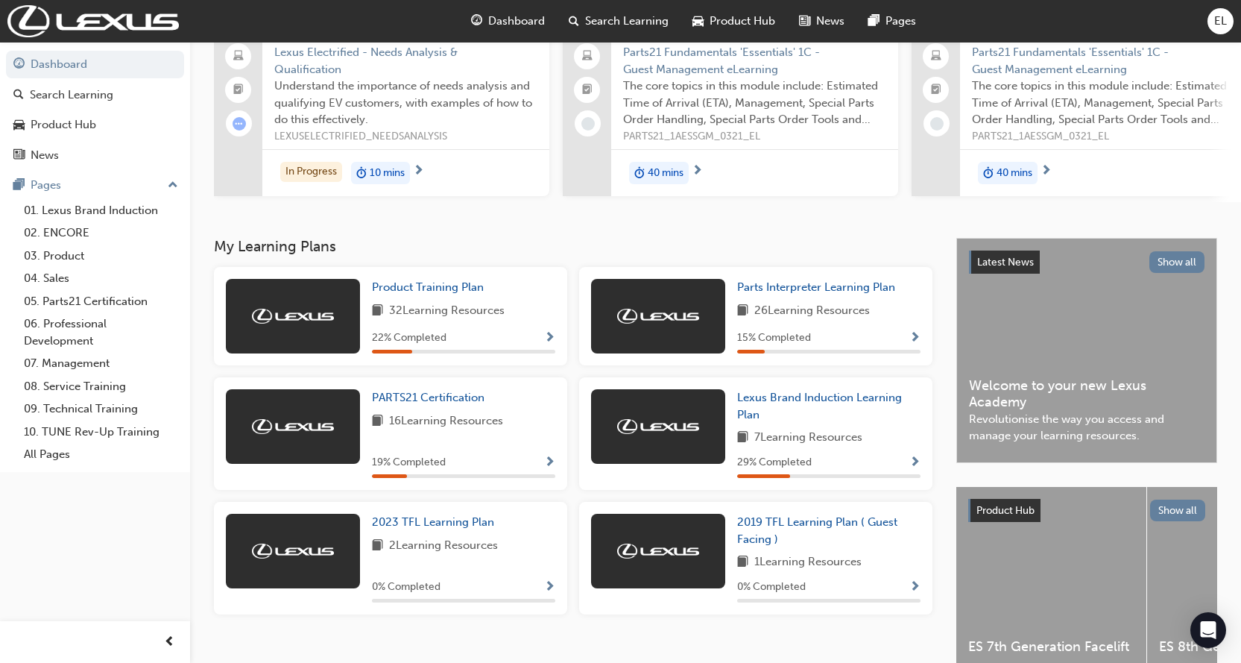
scroll to position [212, 0]
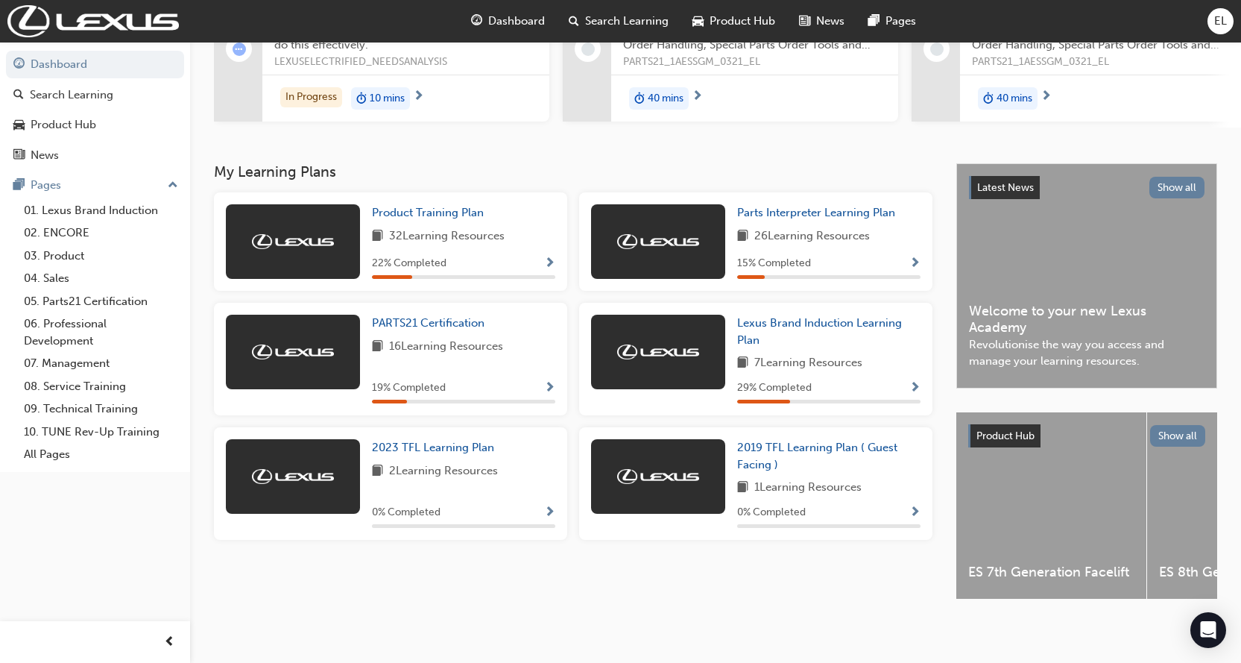
click at [466, 220] on div "Product Training Plan 32 Learning Resources 22 % Completed" at bounding box center [463, 241] width 183 height 75
click at [445, 206] on span "Product Training Plan" at bounding box center [428, 212] width 112 height 13
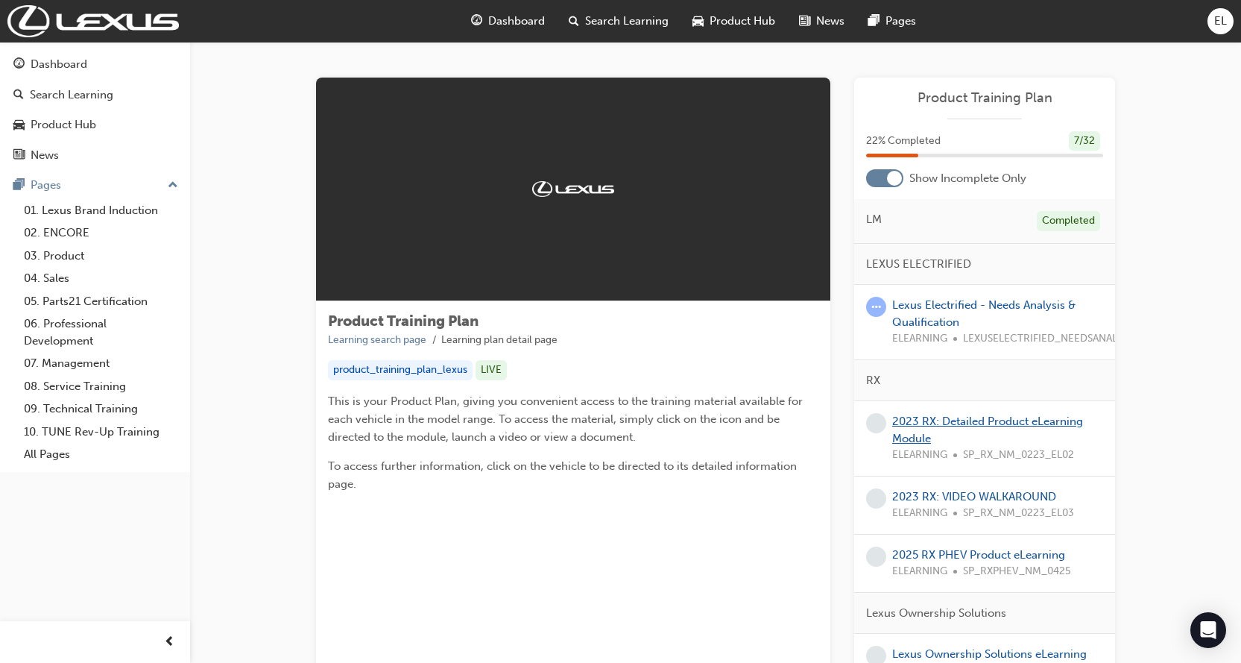
scroll to position [75, 0]
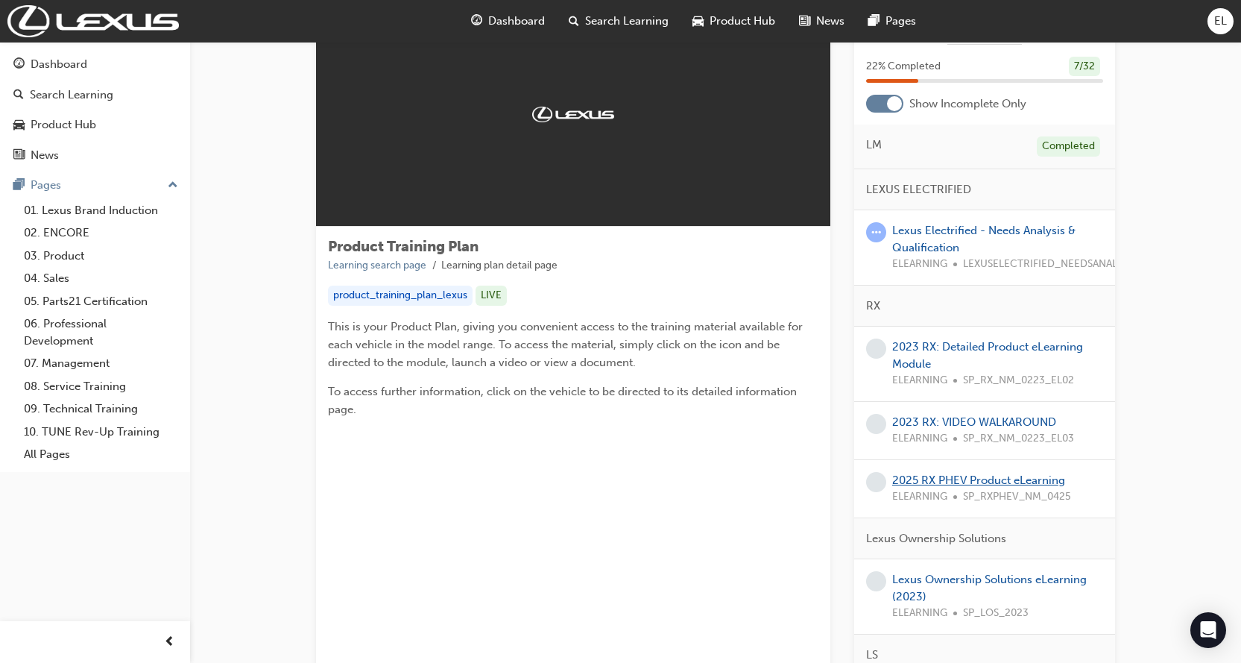
click at [937, 484] on link "2025 RX PHEV Product eLearning" at bounding box center [978, 479] width 173 height 13
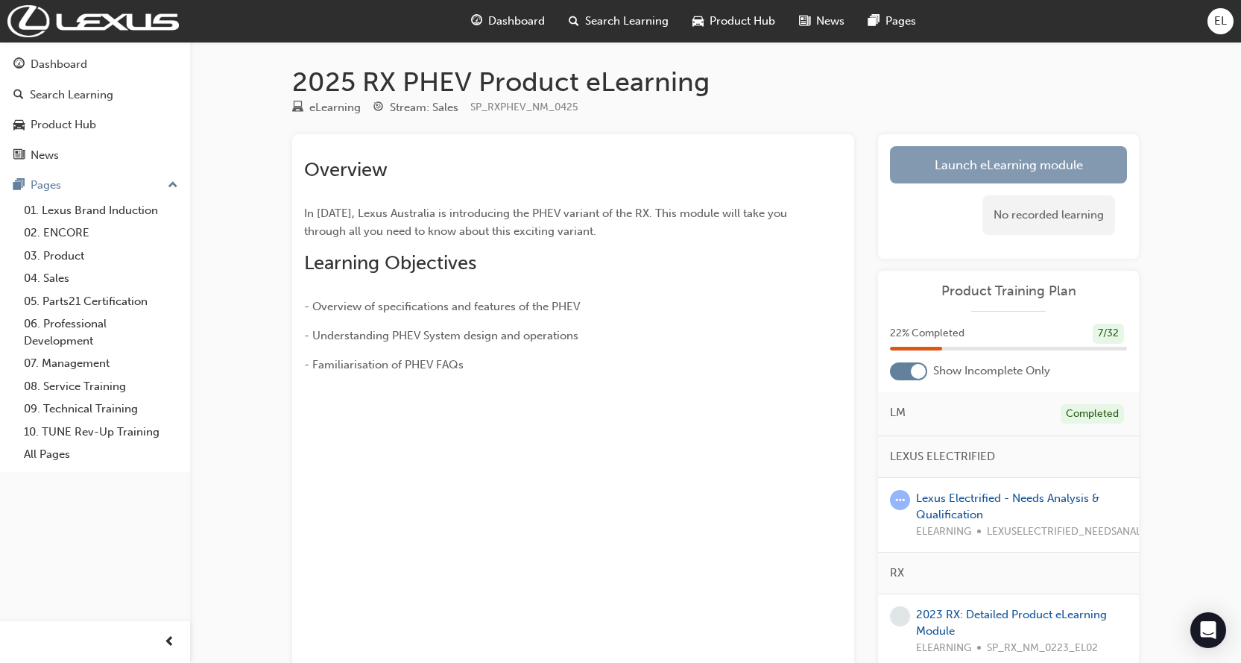
click at [978, 167] on link "Launch eLearning module" at bounding box center [1008, 164] width 237 height 37
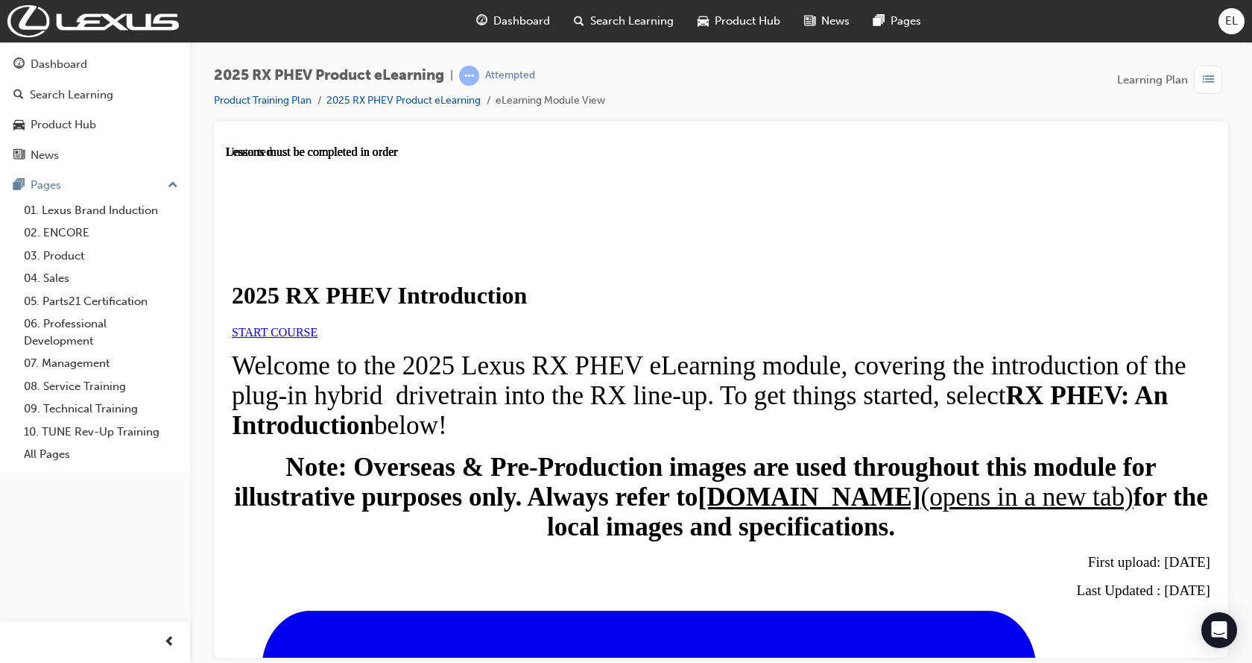
click at [318, 338] on span "START COURSE" at bounding box center [275, 331] width 86 height 13
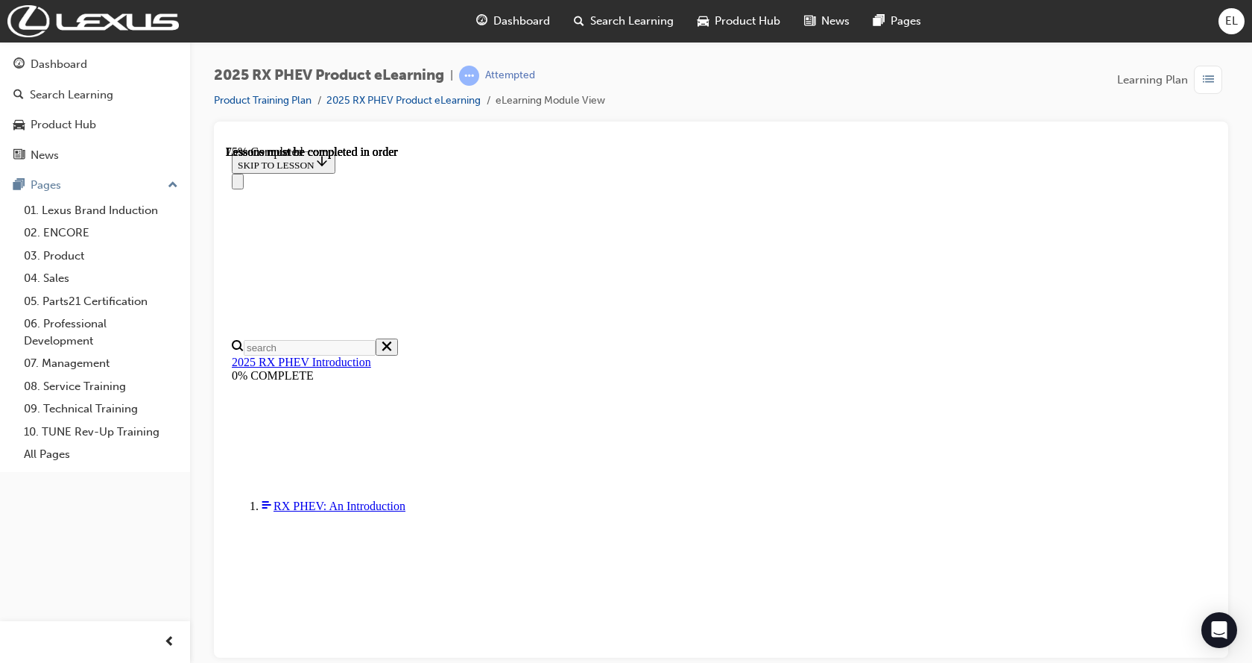
scroll to position [951, 0]
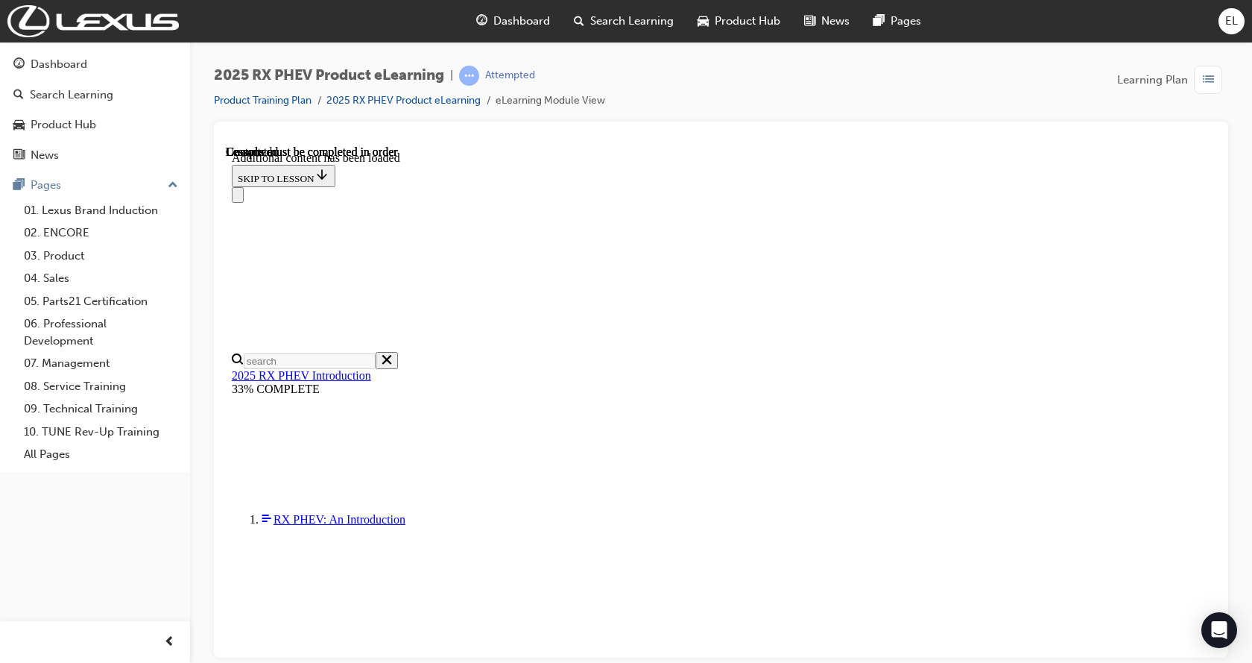
scroll to position [1738, 0]
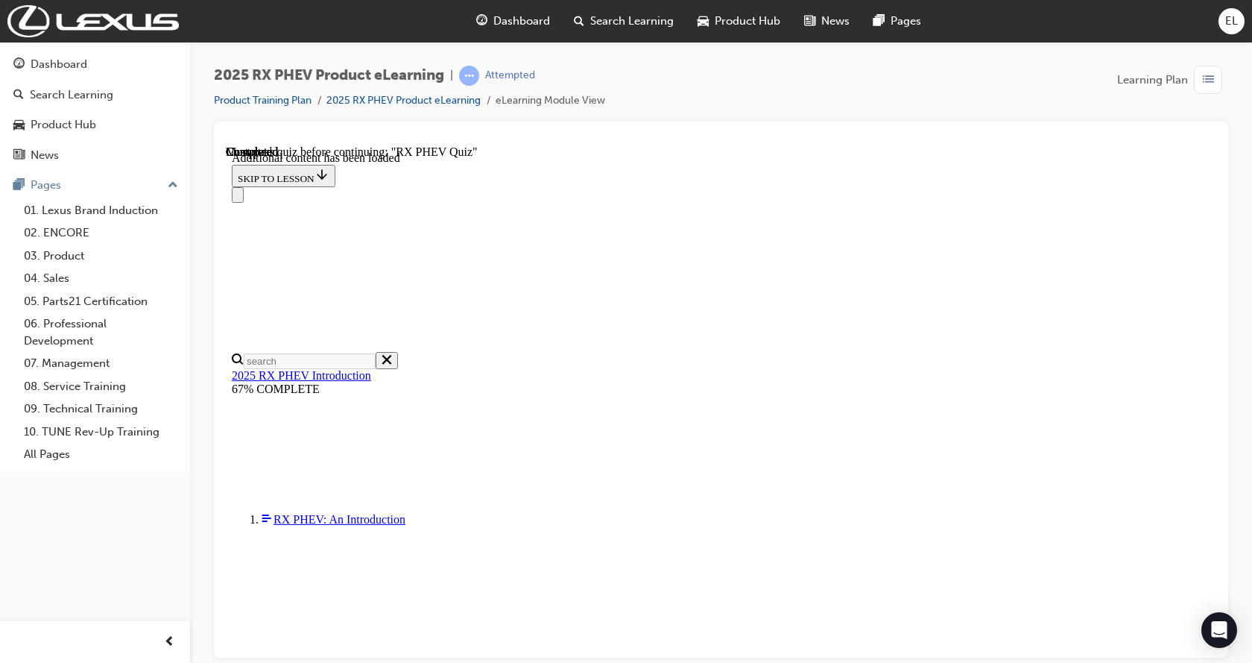
scroll to position [722, 0]
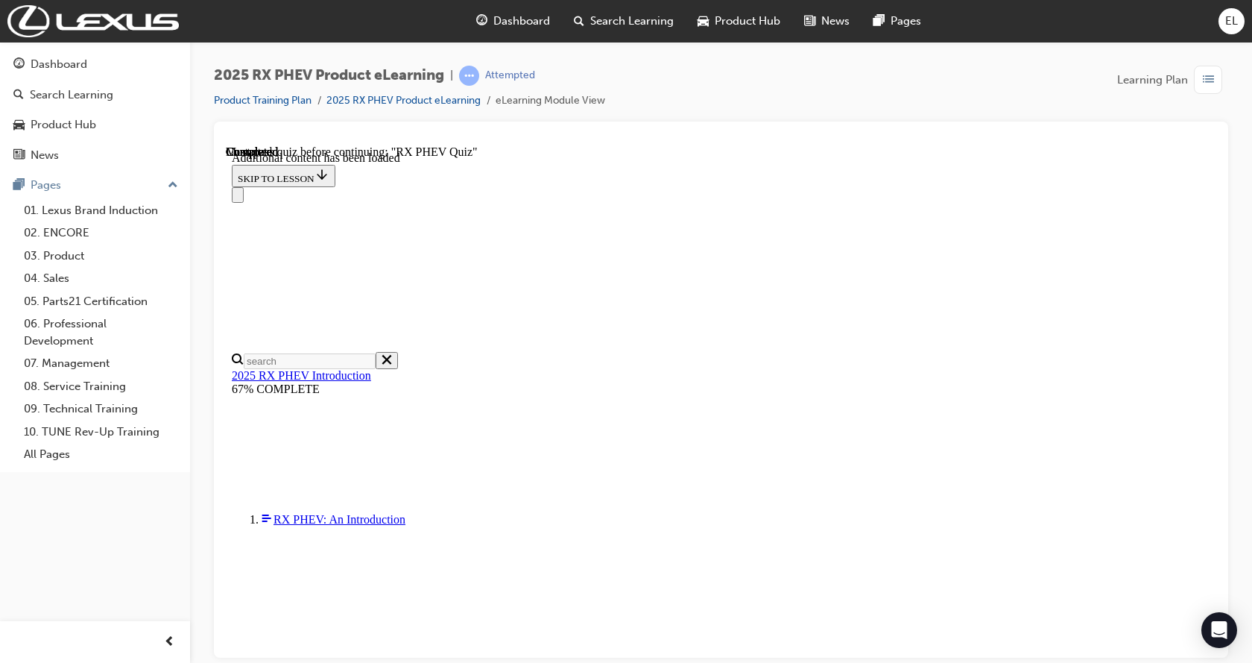
scroll to position [1169, 0]
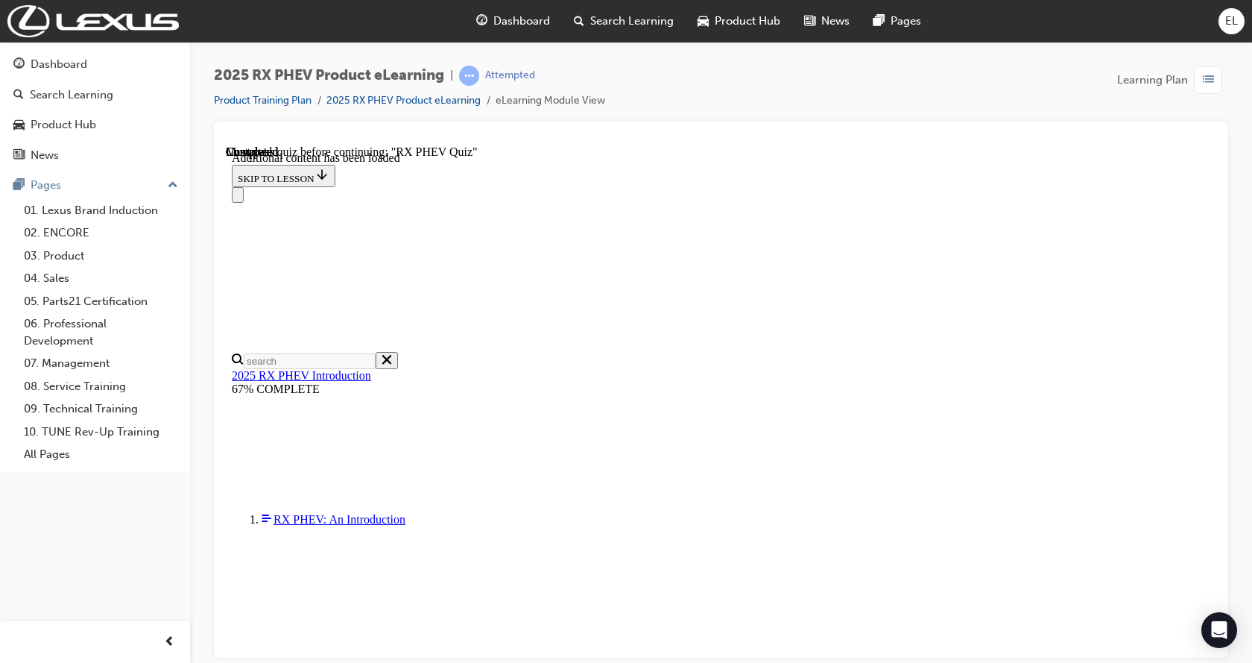
scroll to position [1690, 0]
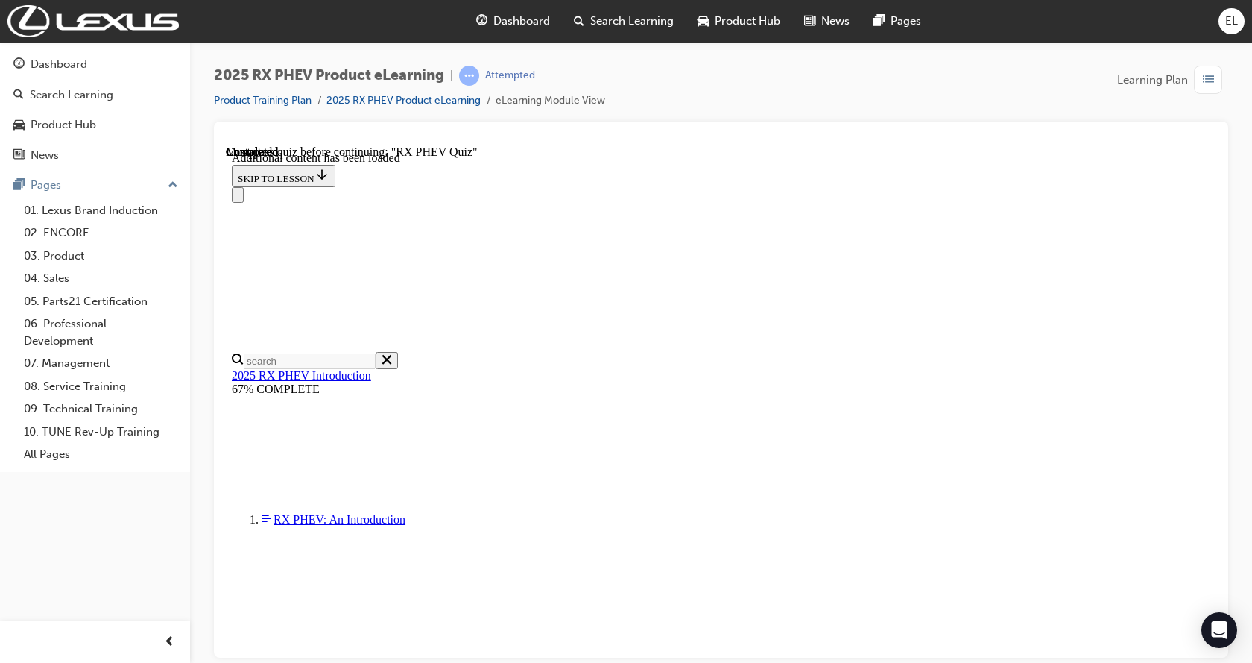
radio input "true"
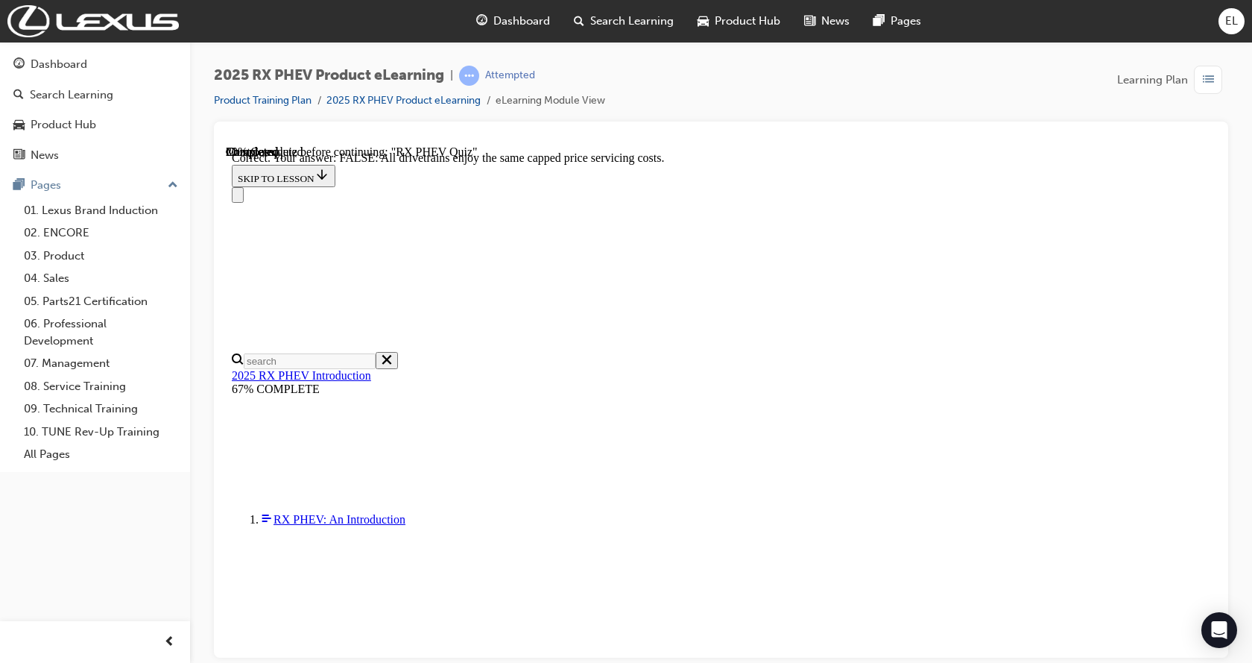
scroll to position [155, 0]
radio input "true"
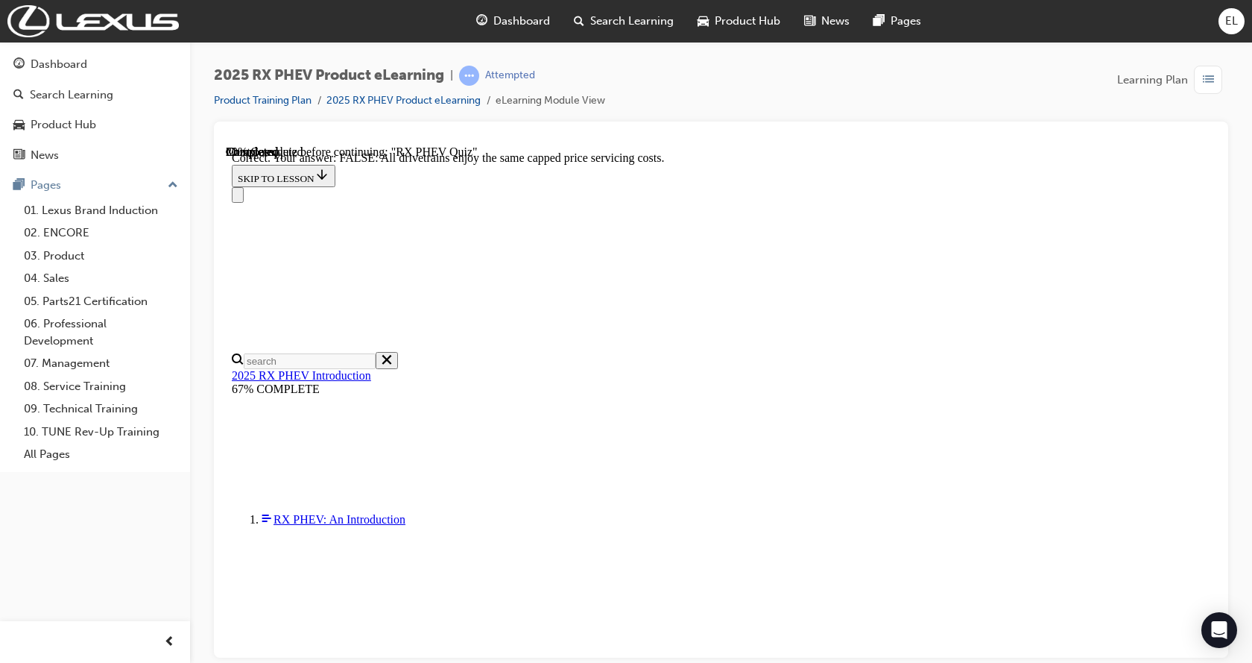
radio input "true"
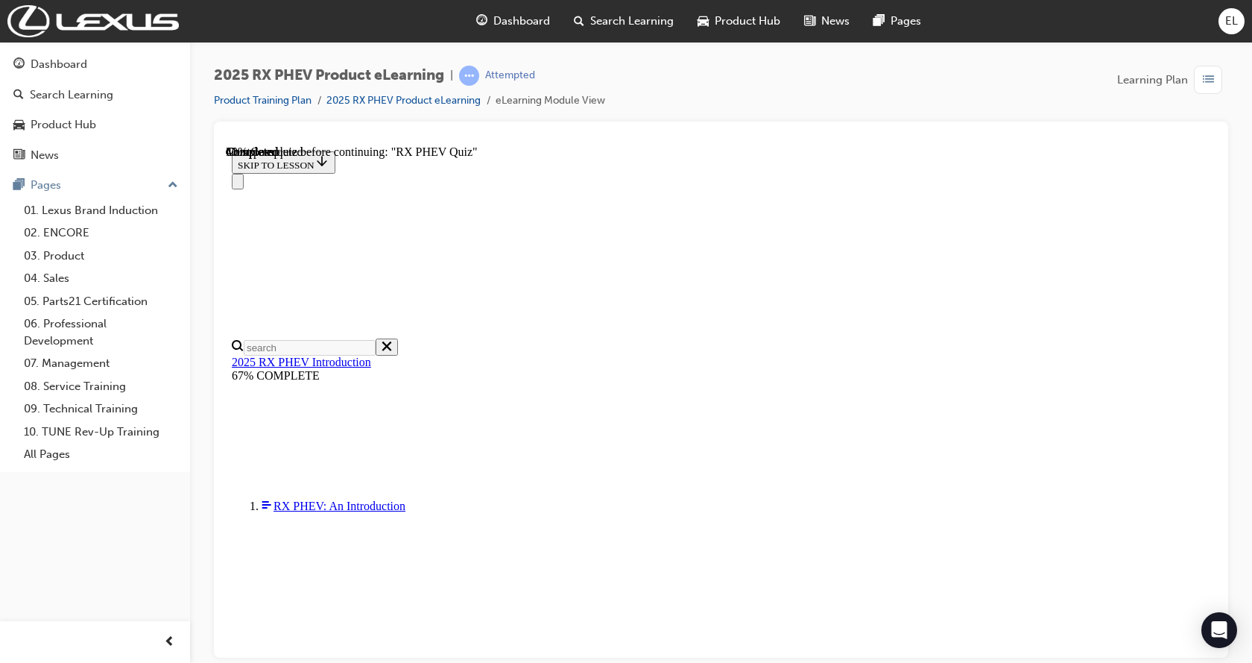
drag, startPoint x: 675, startPoint y: 400, endPoint x: 467, endPoint y: 447, distance: 213.2
drag, startPoint x: 467, startPoint y: 447, endPoint x: 651, endPoint y: 497, distance: 190.7
drag, startPoint x: 536, startPoint y: 593, endPoint x: 536, endPoint y: 604, distance: 11.9
